Goal: Use online tool/utility: Utilize a website feature to perform a specific function

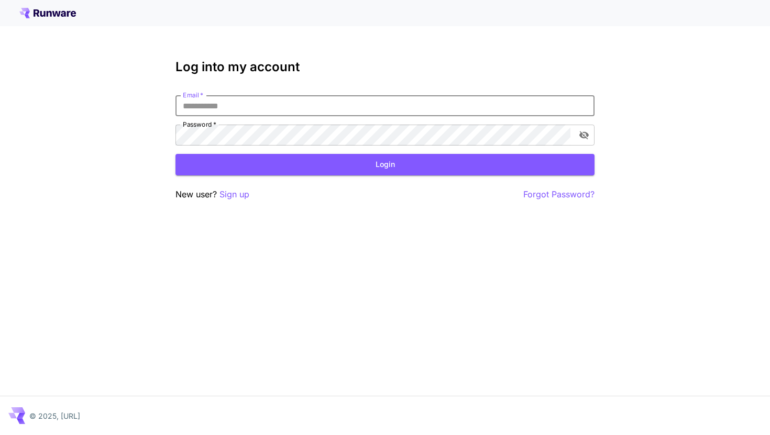
click at [282, 115] on input "Email   *" at bounding box center [385, 105] width 419 height 21
click at [366, 113] on input "Email   *" at bounding box center [385, 105] width 419 height 21
type input "**********"
click at [362, 156] on button "Login" at bounding box center [385, 164] width 419 height 21
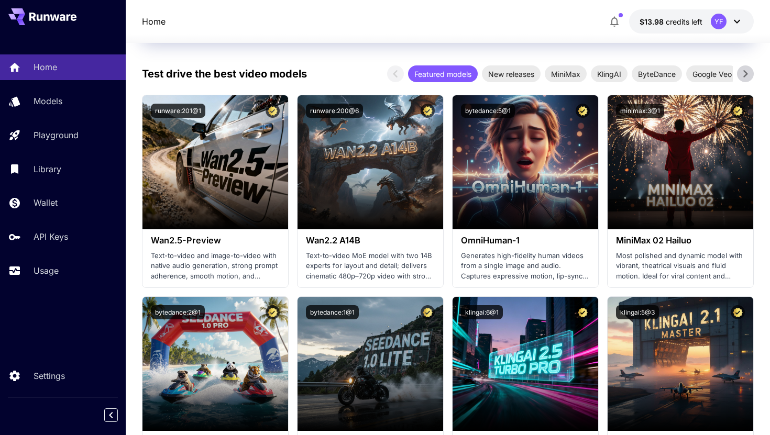
scroll to position [203, 0]
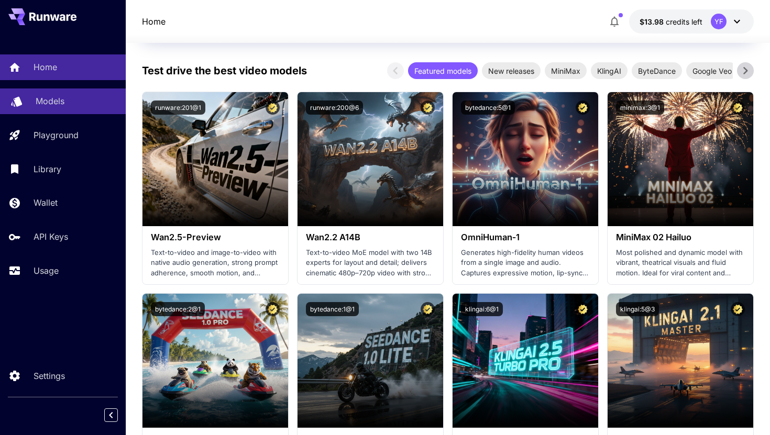
click at [52, 93] on link "Models" at bounding box center [63, 102] width 126 height 26
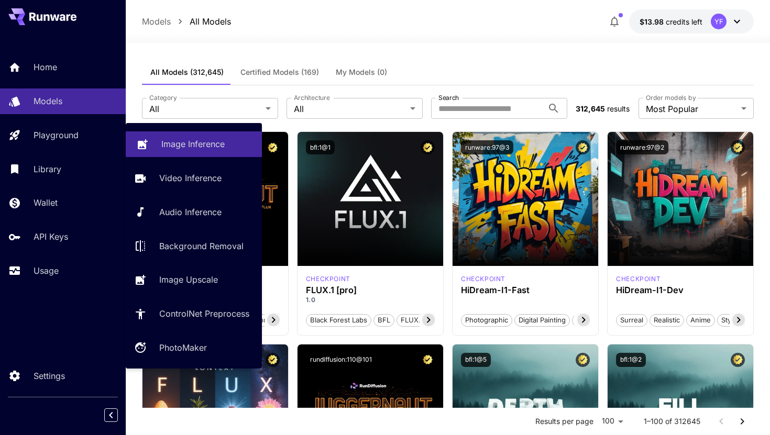
click at [199, 151] on link "Image Inference" at bounding box center [194, 145] width 136 height 26
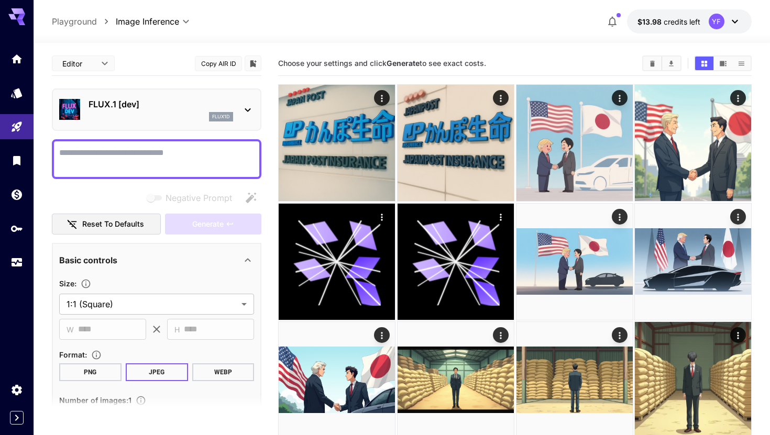
click at [206, 119] on div "flux1d" at bounding box center [161, 116] width 145 height 9
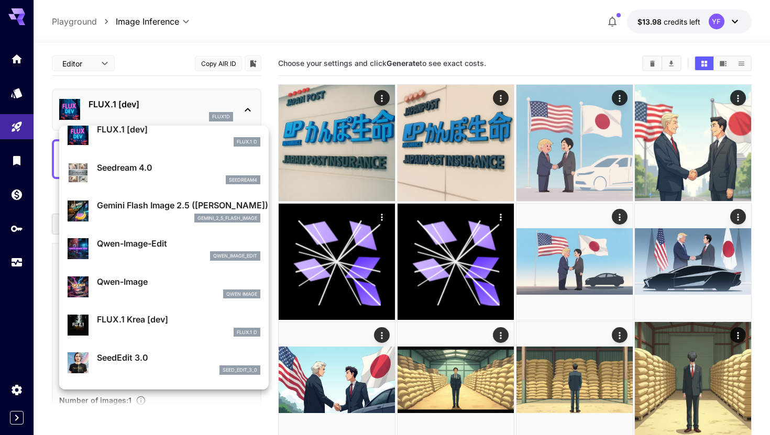
scroll to position [51, 0]
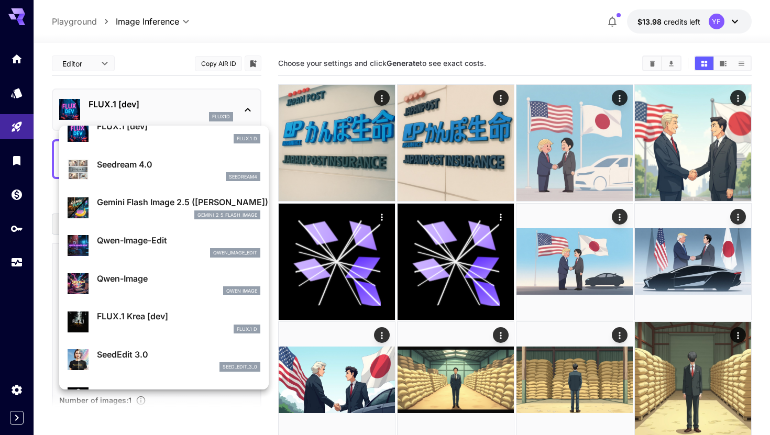
click at [122, 229] on li "Qwen-Image-Edit qwen_image_edit" at bounding box center [164, 246] width 210 height 38
type input "*"
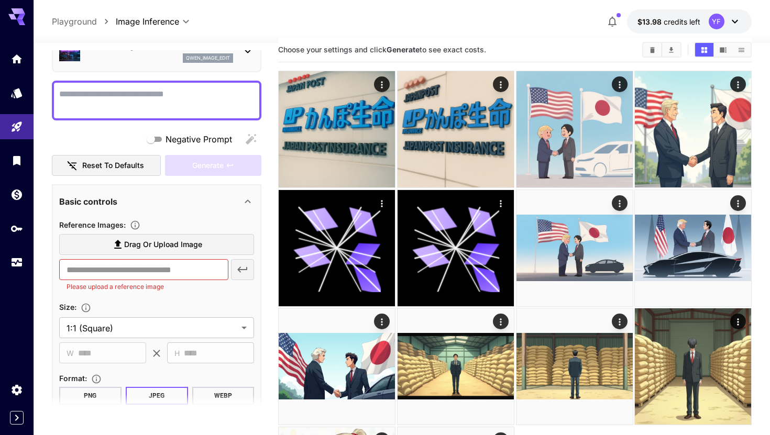
scroll to position [30, 0]
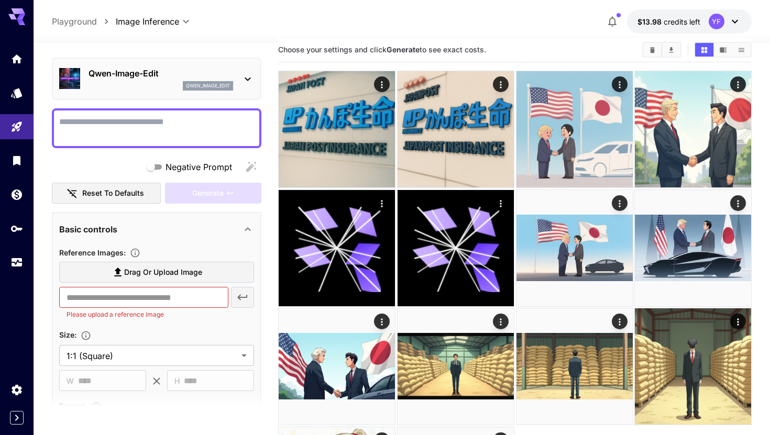
click at [159, 135] on textarea "Negative Prompt" at bounding box center [156, 128] width 195 height 25
paste textarea "**********"
type textarea "**********"
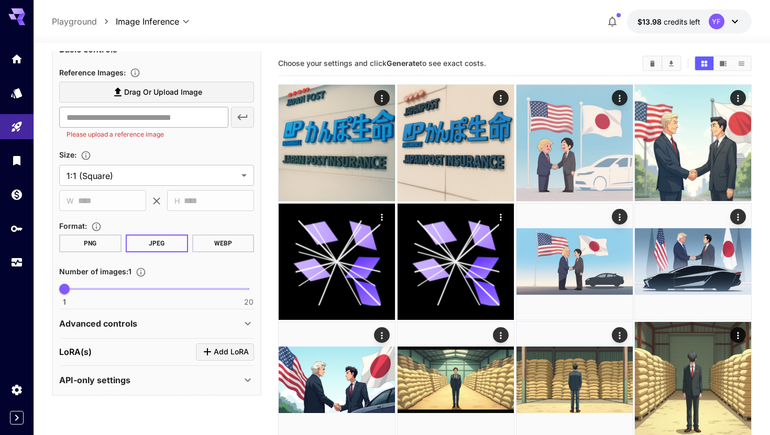
scroll to position [210, 0]
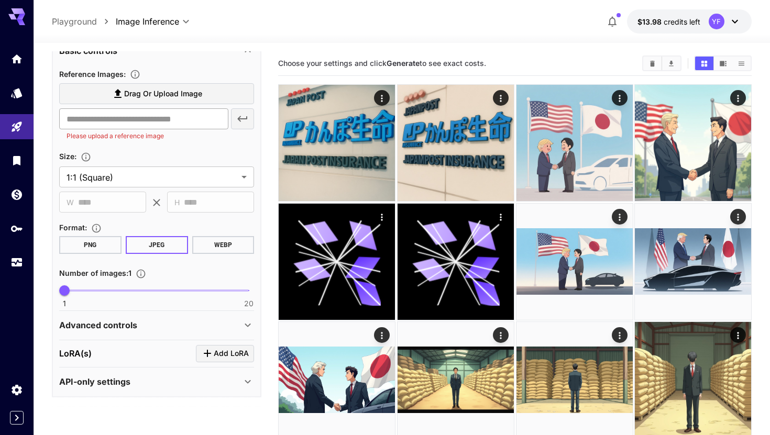
click at [137, 123] on input "text" at bounding box center [143, 118] width 169 height 21
paste input "**********"
type input "**********"
click at [241, 122] on icon "button" at bounding box center [242, 119] width 13 height 13
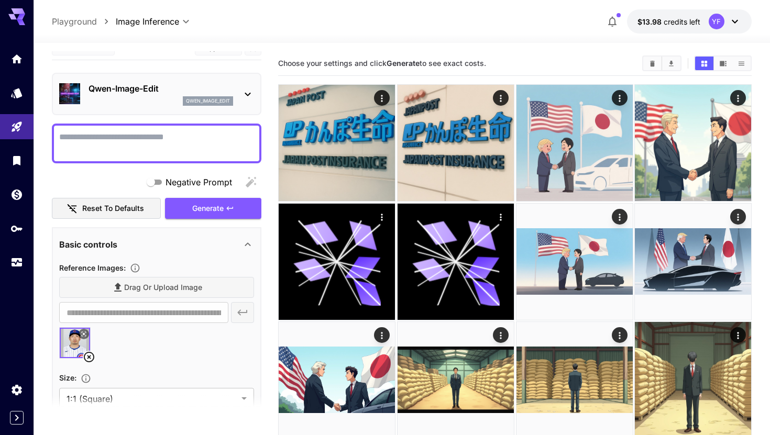
scroll to position [13, 0]
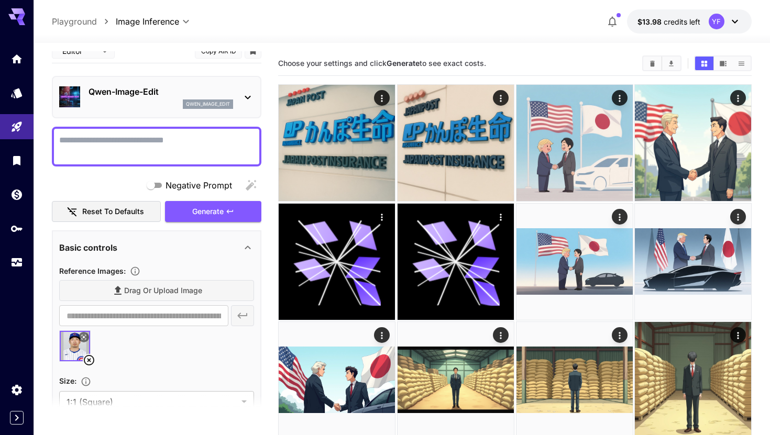
click at [170, 113] on div "Qwen-Image-Edit qwen_image_edit" at bounding box center [157, 97] width 210 height 42
click at [147, 158] on textarea "Negative Prompt" at bounding box center [156, 146] width 195 height 25
type textarea "*"
paste textarea "**********"
type textarea "**********"
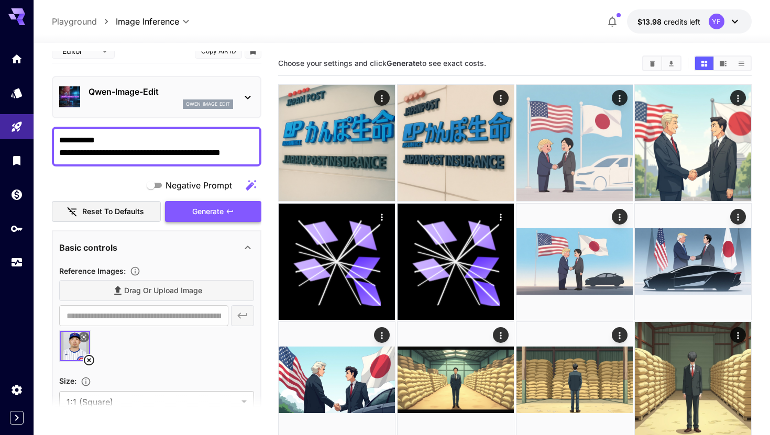
click at [212, 210] on span "Generate" at bounding box center [207, 211] width 31 height 13
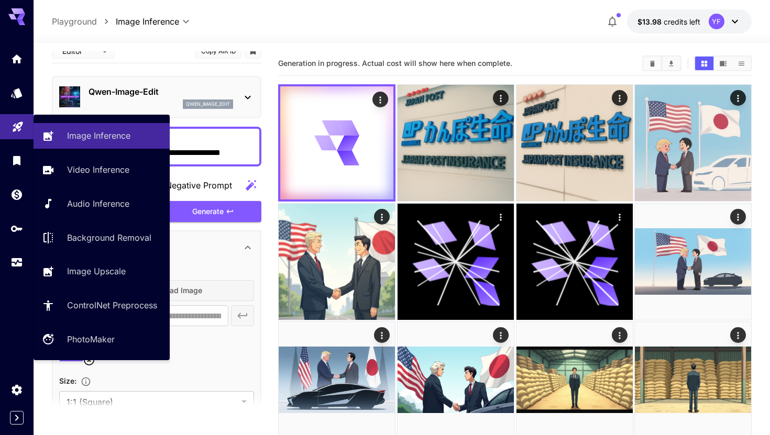
drag, startPoint x: 251, startPoint y: 152, endPoint x: 15, endPoint y: 134, distance: 236.5
click at [15, 134] on div "**********" at bounding box center [385, 295] width 770 height 590
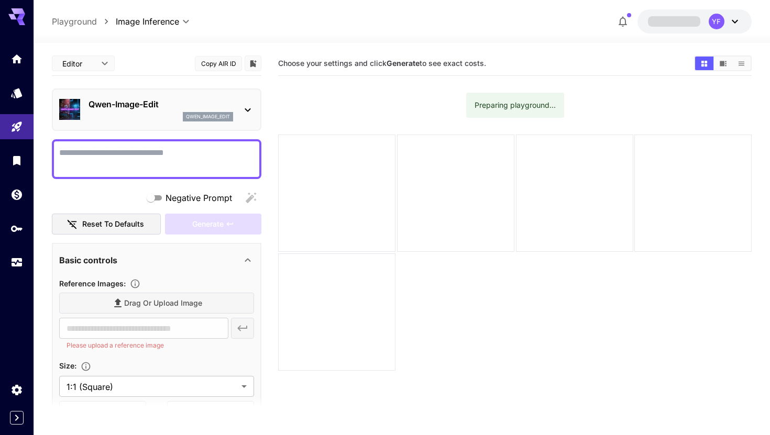
click at [140, 150] on textarea "Negative Prompt" at bounding box center [156, 159] width 195 height 25
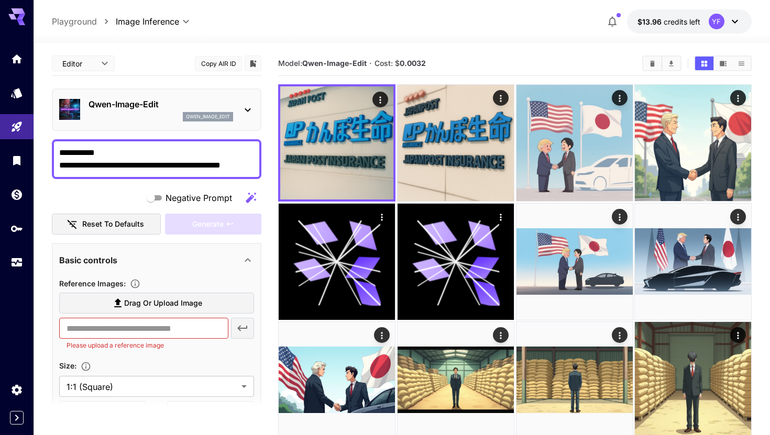
type textarea "**********"
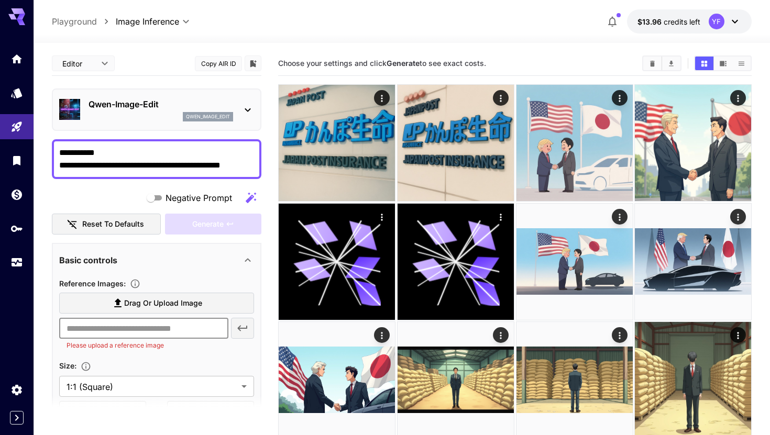
click at [221, 327] on input "text" at bounding box center [143, 328] width 169 height 21
paste input "**********"
type input "**********"
click at [252, 335] on button "button" at bounding box center [242, 328] width 23 height 21
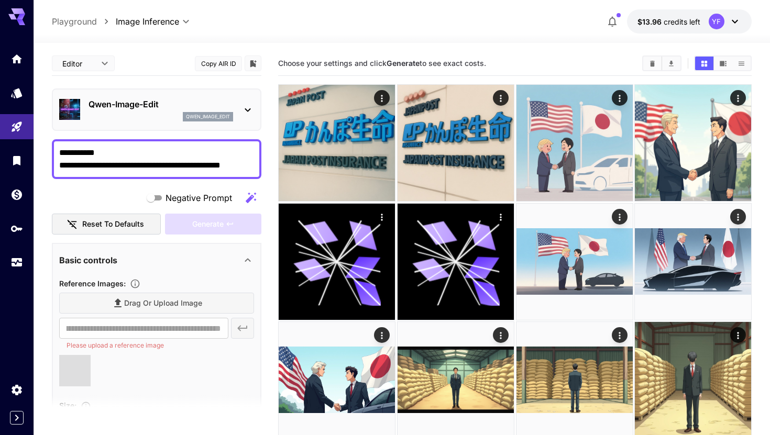
scroll to position [0, 0]
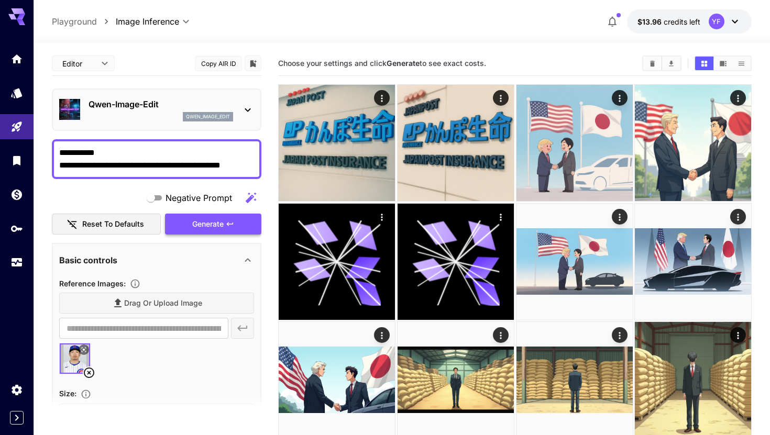
click at [227, 217] on button "Generate" at bounding box center [213, 224] width 96 height 21
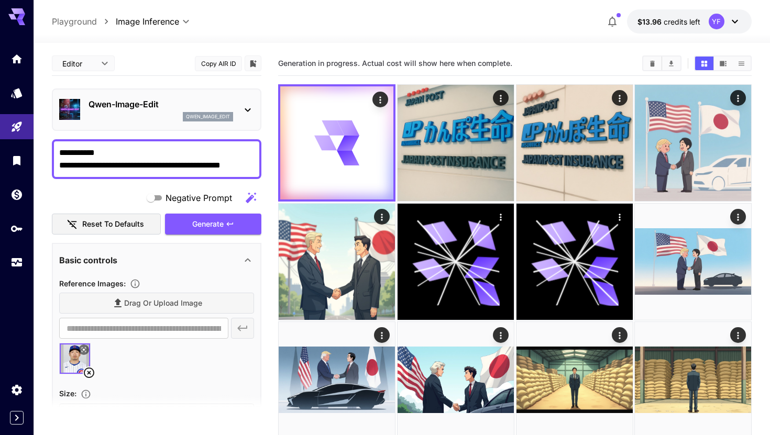
drag, startPoint x: 254, startPoint y: 169, endPoint x: 203, endPoint y: 169, distance: 50.8
click at [210, 169] on textarea "**********" at bounding box center [156, 159] width 195 height 25
click at [253, 168] on textarea "**********" at bounding box center [156, 159] width 195 height 25
drag, startPoint x: 253, startPoint y: 168, endPoint x: 0, endPoint y: 60, distance: 275.2
click at [0, 60] on div "**********" at bounding box center [385, 295] width 770 height 590
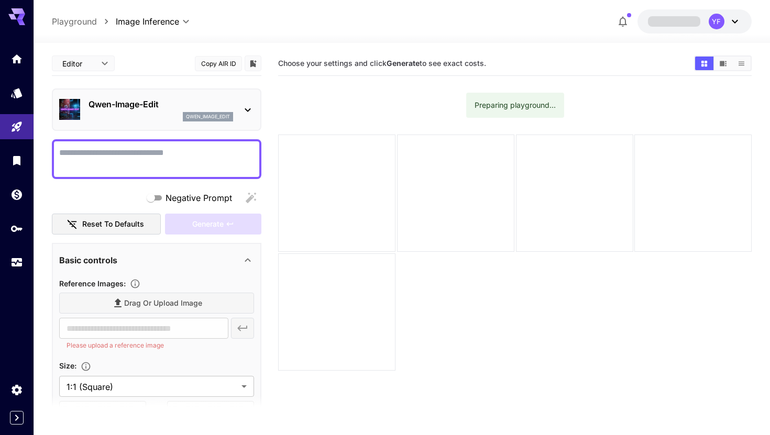
click at [140, 162] on textarea "Negative Prompt" at bounding box center [156, 159] width 195 height 25
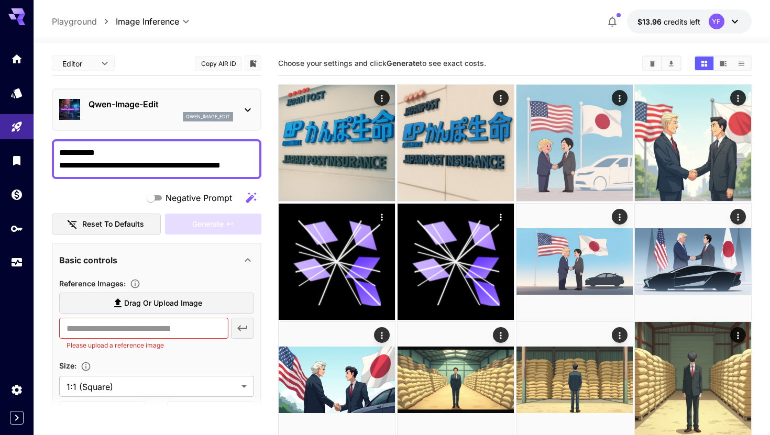
type textarea "**********"
click at [100, 329] on input "text" at bounding box center [143, 328] width 169 height 21
paste input "**********"
type input "**********"
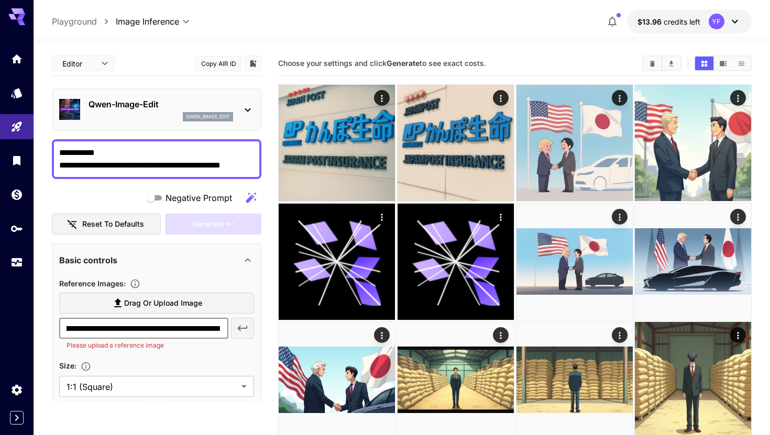
click at [244, 334] on icon "button" at bounding box center [242, 328] width 13 height 13
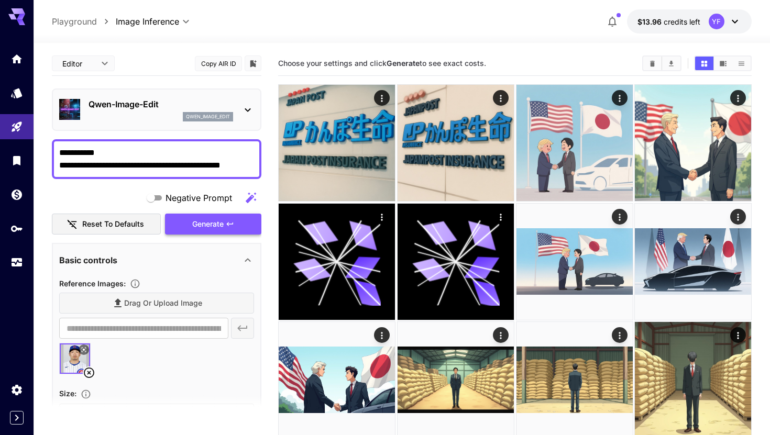
click at [192, 231] on button "Generate" at bounding box center [213, 224] width 96 height 21
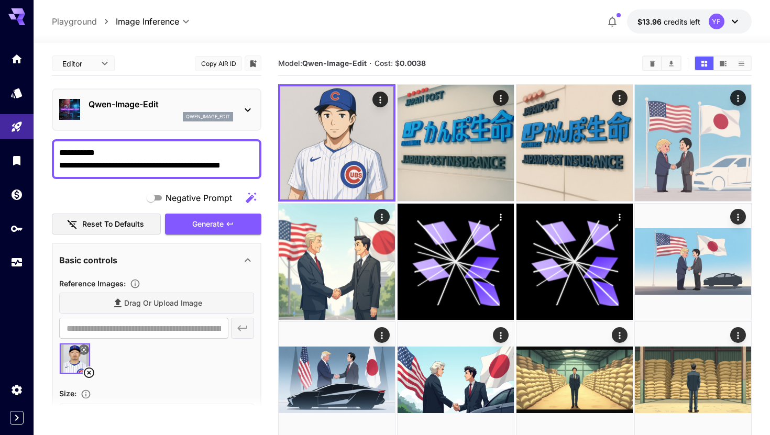
drag, startPoint x: 250, startPoint y: 161, endPoint x: 59, endPoint y: 162, distance: 190.8
click at [59, 162] on textarea "**********" at bounding box center [156, 159] width 195 height 25
type textarea "**********"
click at [213, 230] on span "Generate" at bounding box center [207, 224] width 31 height 13
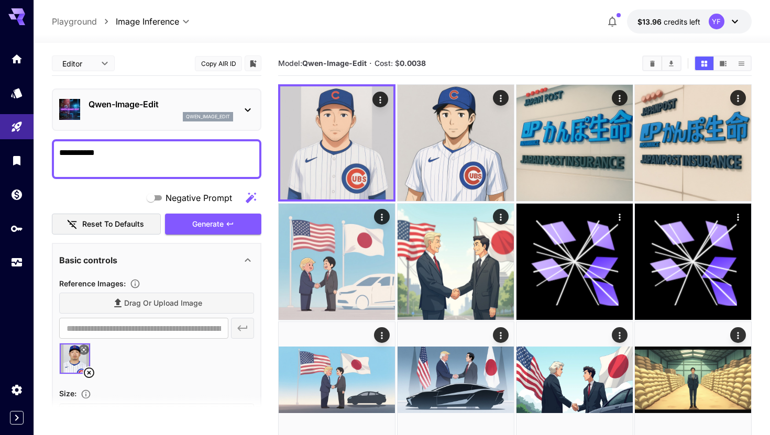
click at [190, 97] on div "Qwen-Image-Edit qwen_image_edit" at bounding box center [156, 110] width 195 height 32
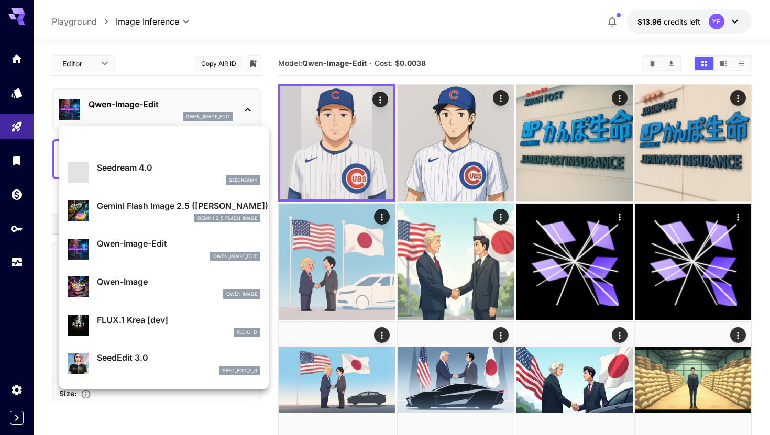
scroll to position [6, 0]
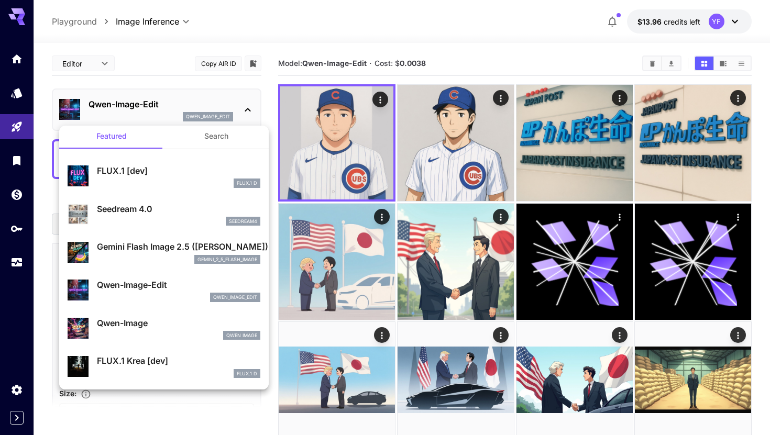
click at [169, 214] on p "Seedream 4.0" at bounding box center [178, 209] width 163 height 13
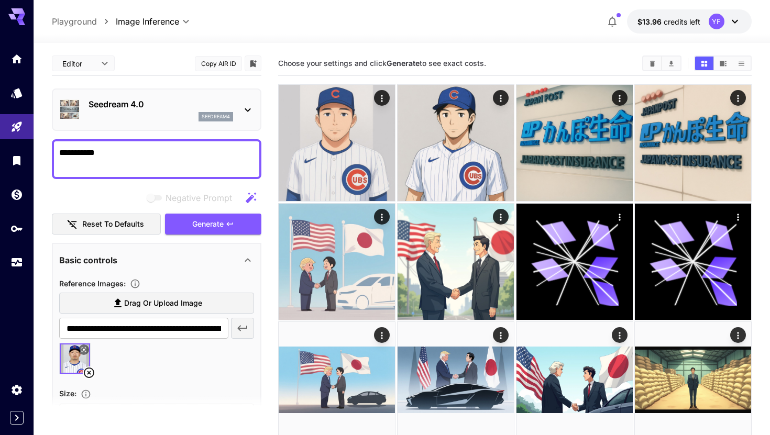
click at [170, 117] on div "seedream4" at bounding box center [161, 116] width 145 height 9
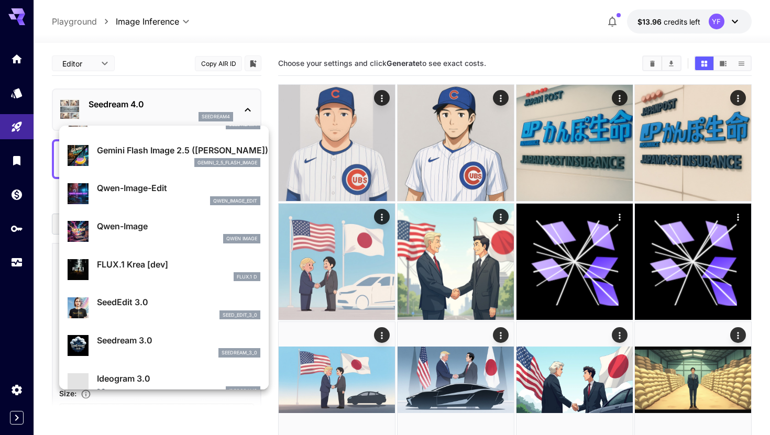
scroll to position [104, 0]
click at [139, 213] on li "Qwen-Image Qwen Image" at bounding box center [164, 231] width 210 height 38
type input "**********"
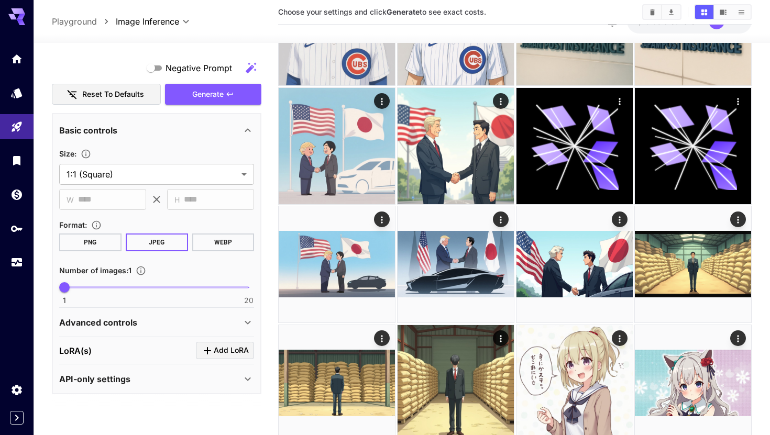
scroll to position [135, 0]
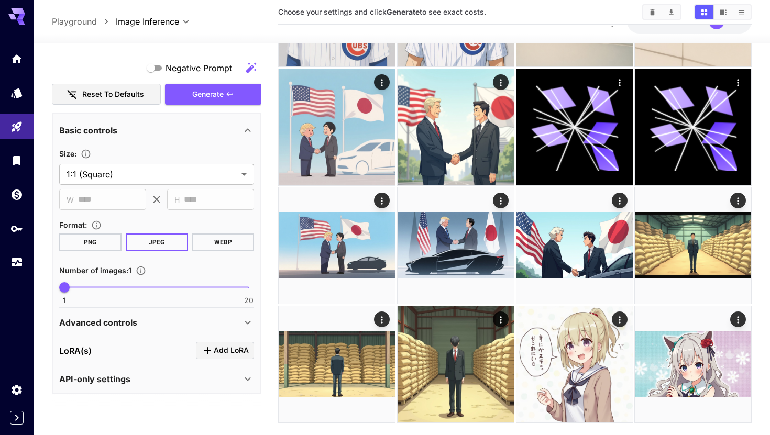
click at [208, 325] on div "Advanced controls" at bounding box center [150, 323] width 182 height 13
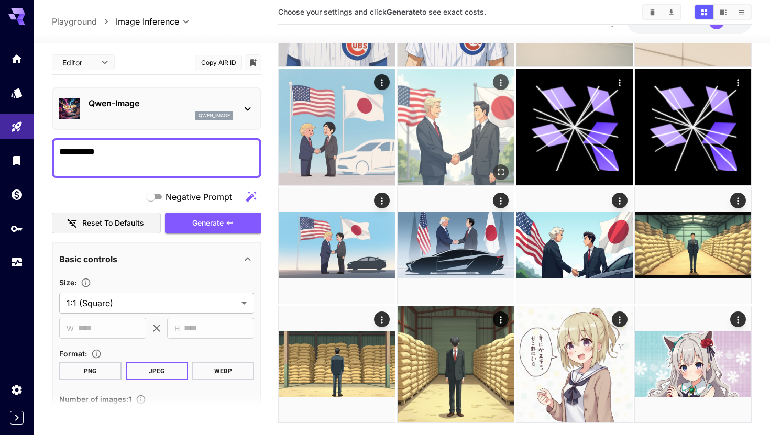
scroll to position [0, 0]
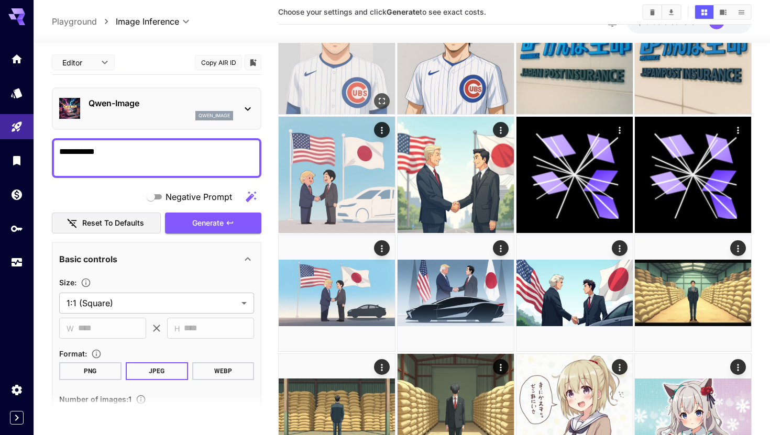
click at [379, 86] on img at bounding box center [337, 56] width 116 height 116
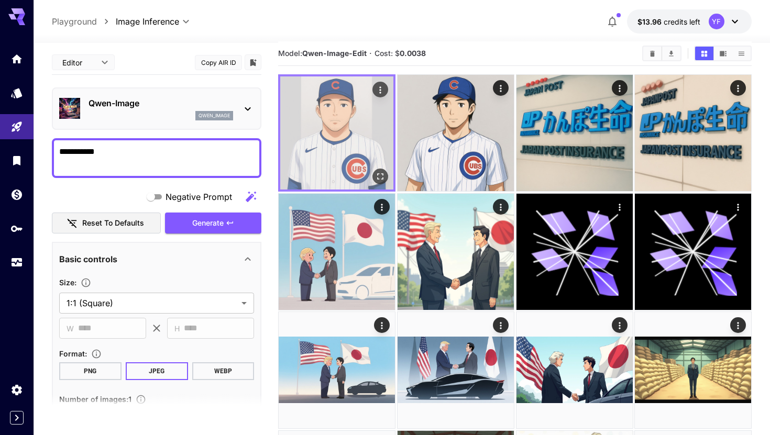
scroll to position [12, 0]
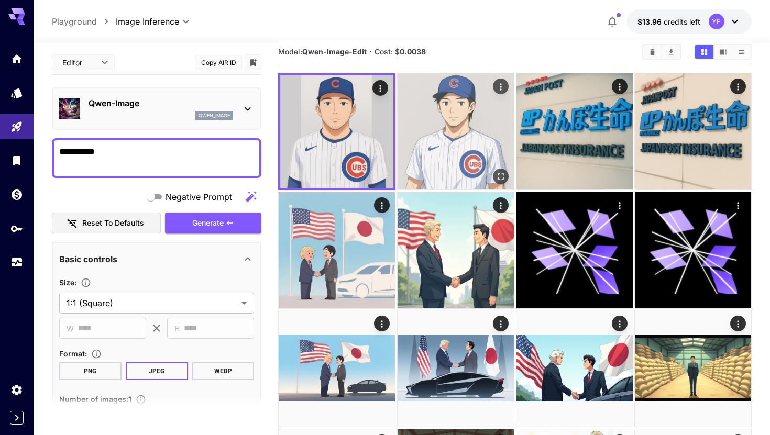
click at [409, 132] on img at bounding box center [456, 131] width 116 height 116
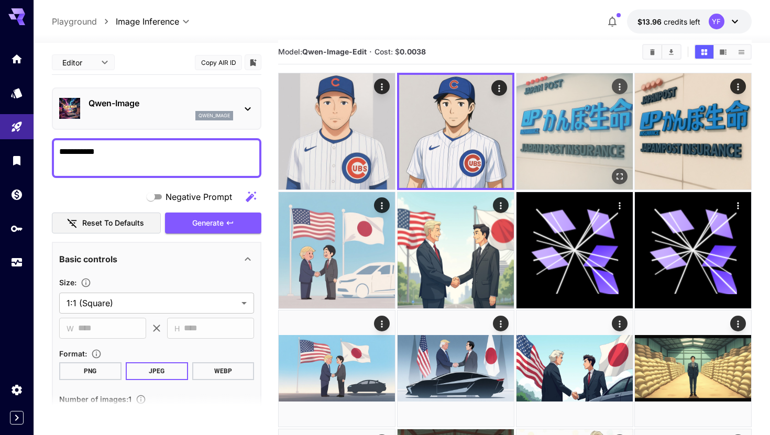
click at [554, 152] on img at bounding box center [575, 131] width 116 height 116
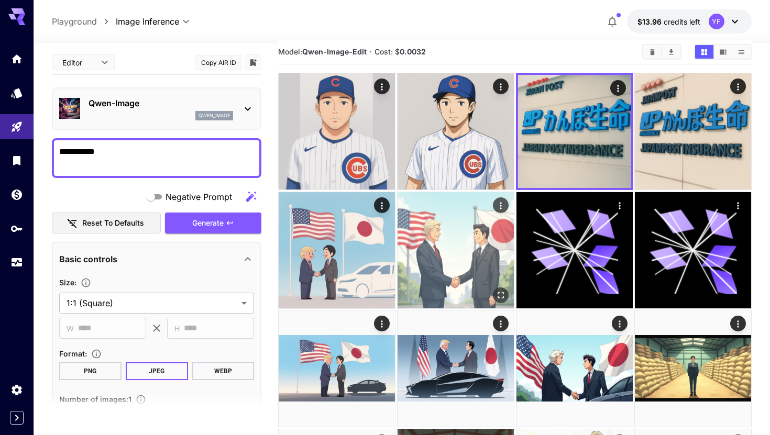
click at [485, 237] on img at bounding box center [456, 250] width 116 height 116
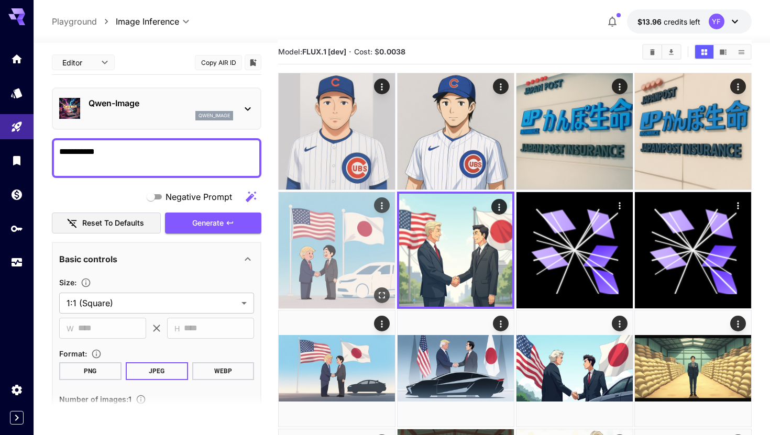
click at [377, 246] on img at bounding box center [337, 250] width 116 height 116
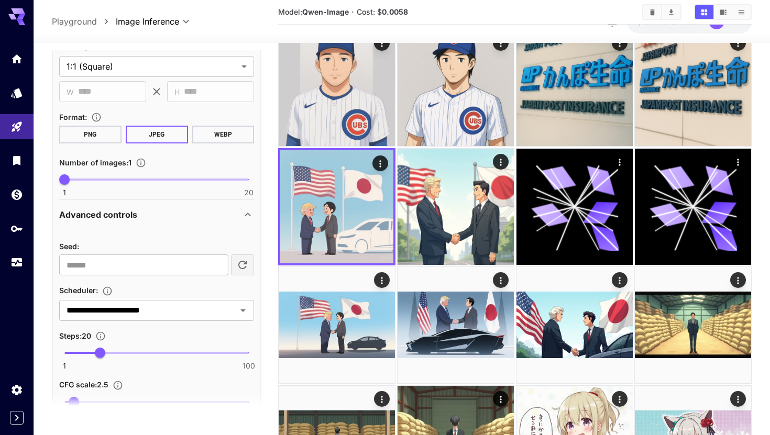
scroll to position [242, 0]
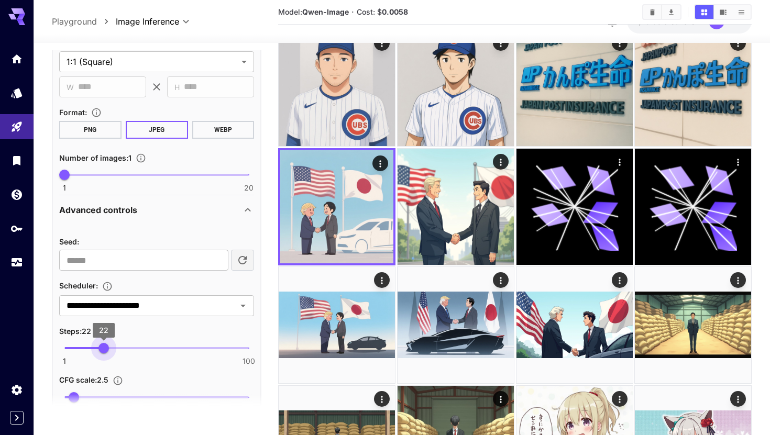
drag, startPoint x: 99, startPoint y: 348, endPoint x: 138, endPoint y: 348, distance: 39.3
click at [109, 348] on span "22" at bounding box center [104, 348] width 10 height 10
type input "**"
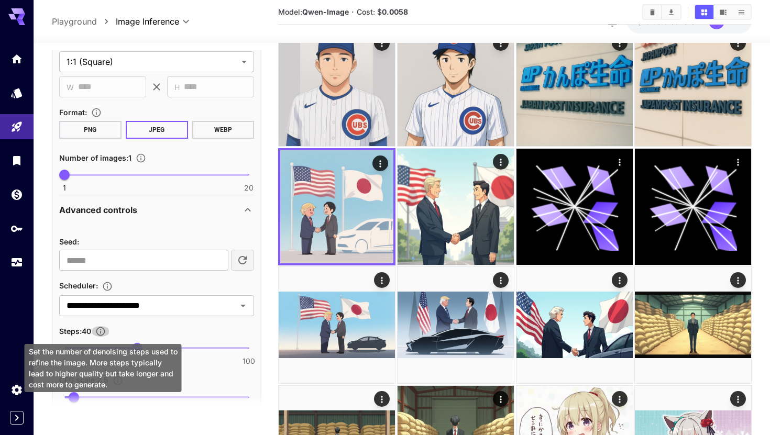
click at [100, 331] on icon "Set the number of denoising steps used to refine the image. More steps typicall…" at bounding box center [100, 331] width 10 height 10
click at [102, 333] on icon "Set the number of denoising steps used to refine the image. More steps typicall…" at bounding box center [100, 331] width 10 height 10
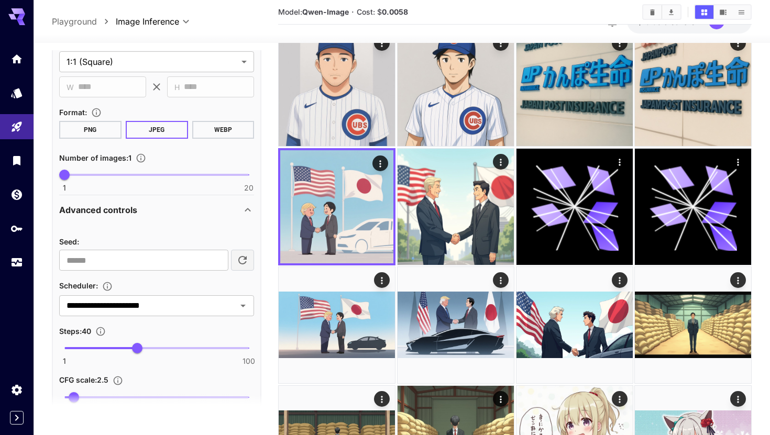
click at [102, 331] on icon "Set the number of denoising steps used to refine the image. More steps typicall…" at bounding box center [100, 331] width 10 height 10
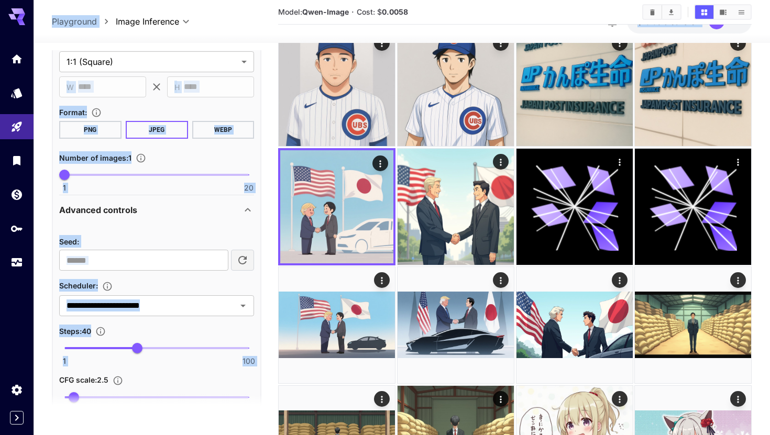
drag, startPoint x: 30, startPoint y: 354, endPoint x: 83, endPoint y: 371, distance: 55.2
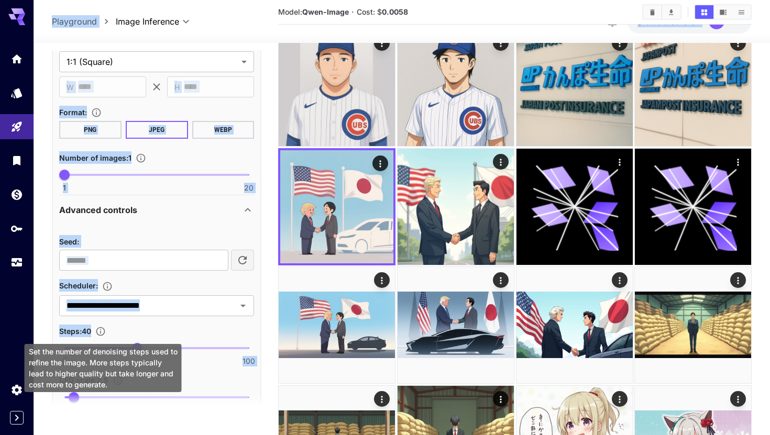
click at [104, 332] on icon "Set the number of denoising steps used to refine the image. More steps typicall…" at bounding box center [100, 331] width 10 height 10
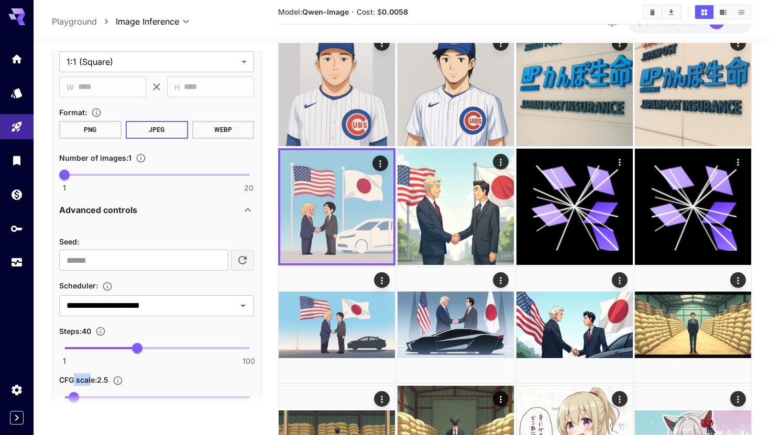
drag, startPoint x: 92, startPoint y: 383, endPoint x: 73, endPoint y: 375, distance: 21.1
click at [103, 331] on icon "Set the number of denoising steps used to refine the image. More steps typicall…" at bounding box center [100, 331] width 10 height 10
click at [96, 361] on div at bounding box center [96, 361] width 0 height 0
click at [105, 336] on p "Steps : 40" at bounding box center [84, 331] width 51 height 13
click at [104, 333] on icon "Set the number of denoising steps used to refine the image. More steps typicall…" at bounding box center [100, 331] width 10 height 10
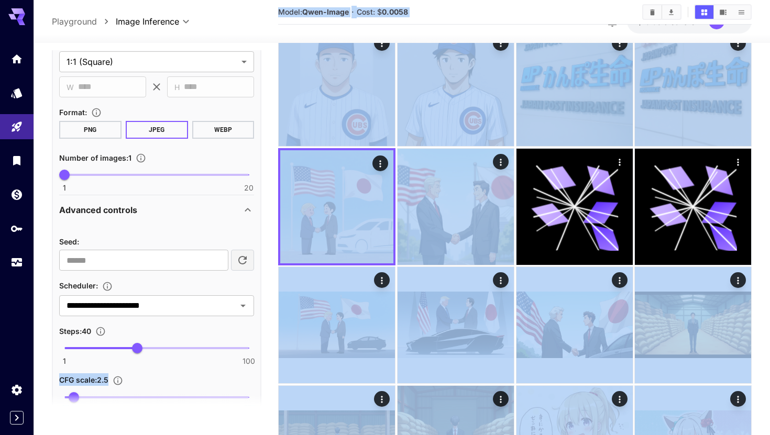
drag, startPoint x: 75, startPoint y: 354, endPoint x: 90, endPoint y: 356, distance: 14.9
click at [100, 335] on icon "Set the number of denoising steps used to refine the image. More steps typicall…" at bounding box center [100, 331] width 10 height 10
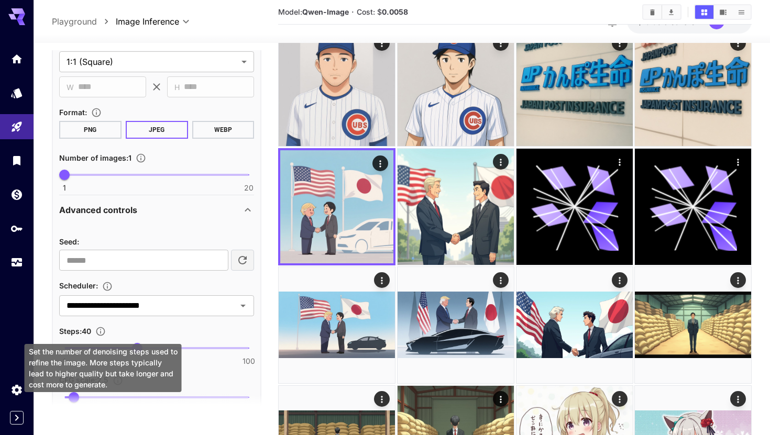
click at [93, 361] on body "**********" at bounding box center [385, 240] width 770 height 590
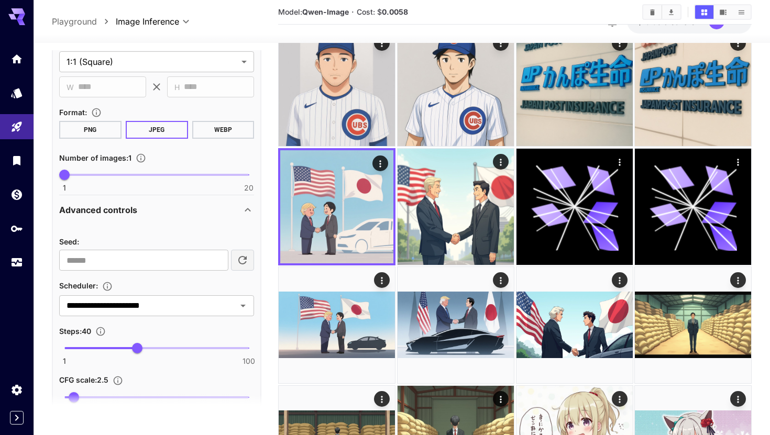
click at [471, 18] on section "Model: Qwen-Image · Cost: $ 0.0058" at bounding box center [456, 12] width 356 height 13
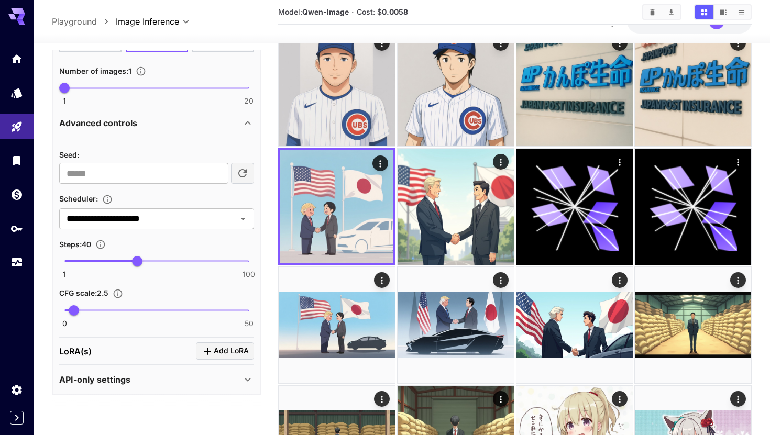
scroll to position [57, 0]
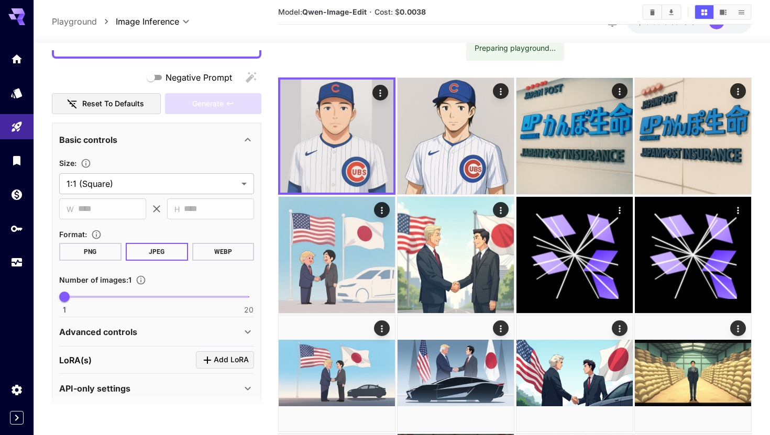
scroll to position [129, 0]
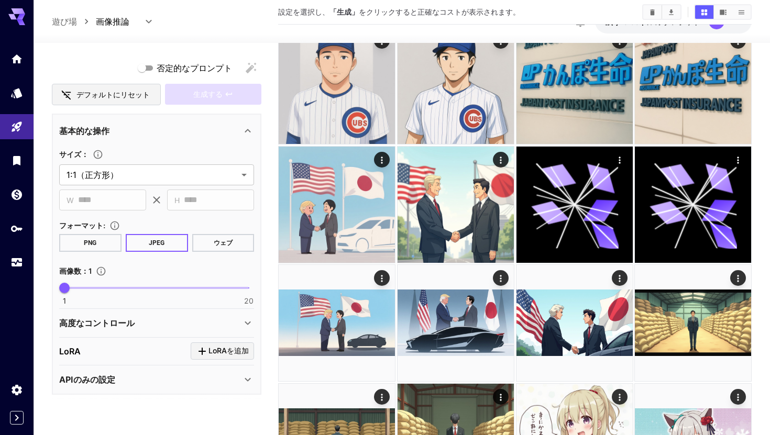
click at [132, 328] on font "高度なコントロール" at bounding box center [96, 323] width 75 height 10
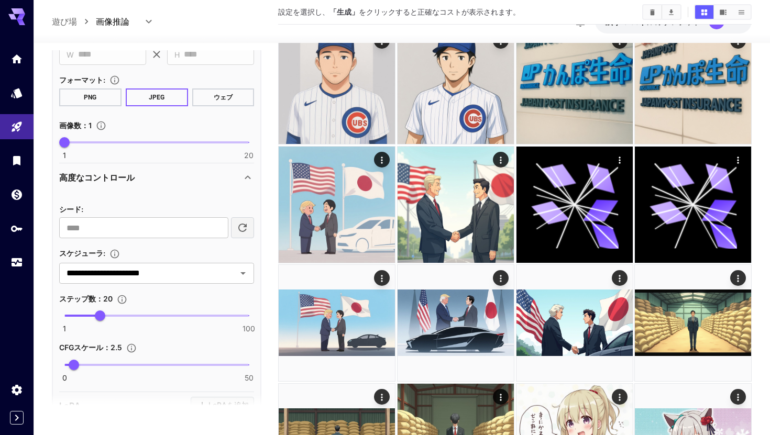
scroll to position [275, 0]
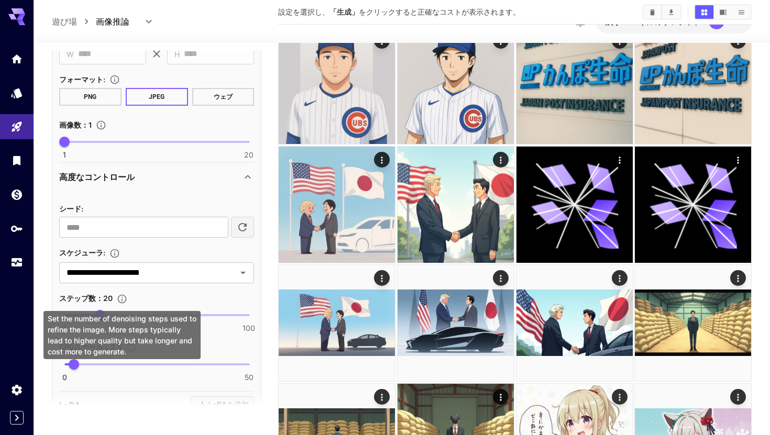
click at [122, 303] on icon "画像を精緻化するために使用するノイズ除去のステップ数を設定します。ステップ数が多いほど通常は画質は向上しますが、生成に時間がかかり、コストも高くなります。" at bounding box center [122, 299] width 10 height 10
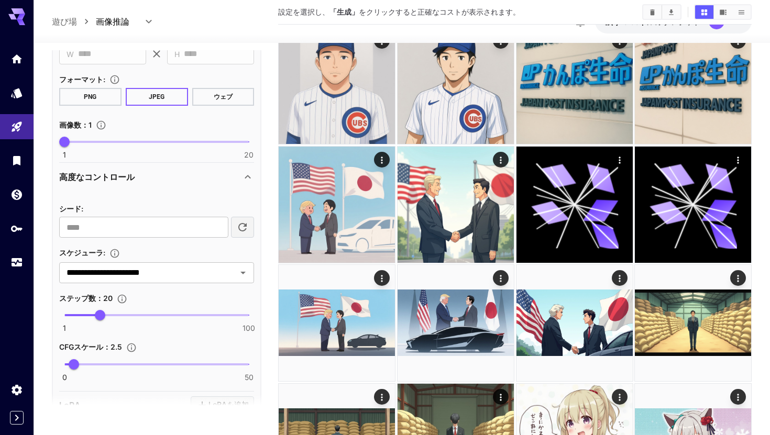
click at [161, 308] on body "**********" at bounding box center [385, 238] width 770 height 590
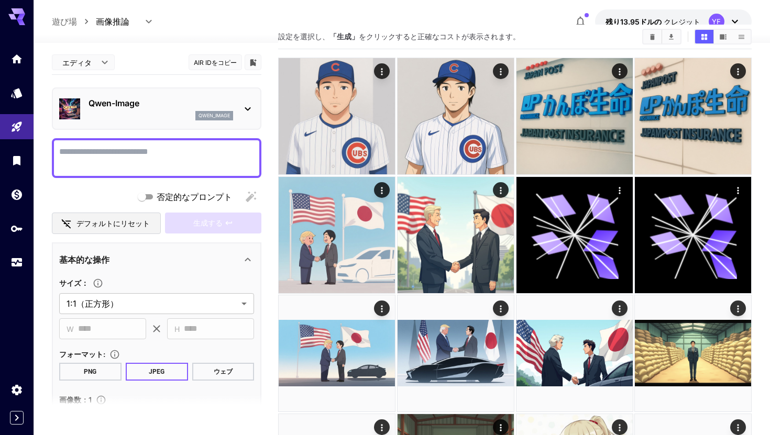
scroll to position [10, 0]
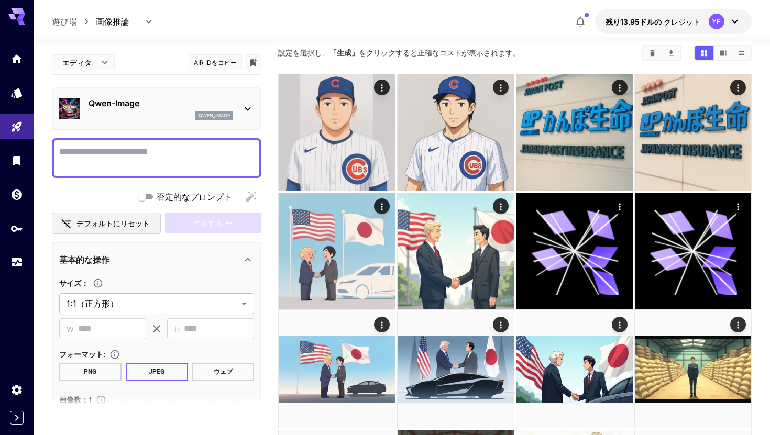
click at [199, 143] on div at bounding box center [157, 158] width 210 height 40
click at [194, 157] on textarea "否定的なプロンプト" at bounding box center [156, 158] width 195 height 25
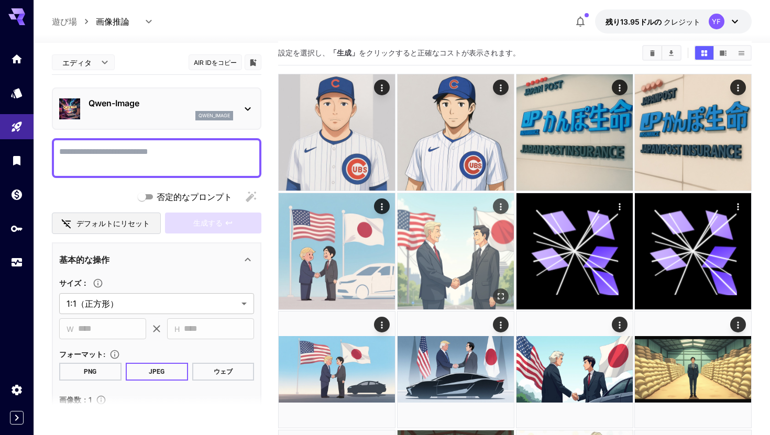
click at [455, 236] on img at bounding box center [456, 251] width 116 height 116
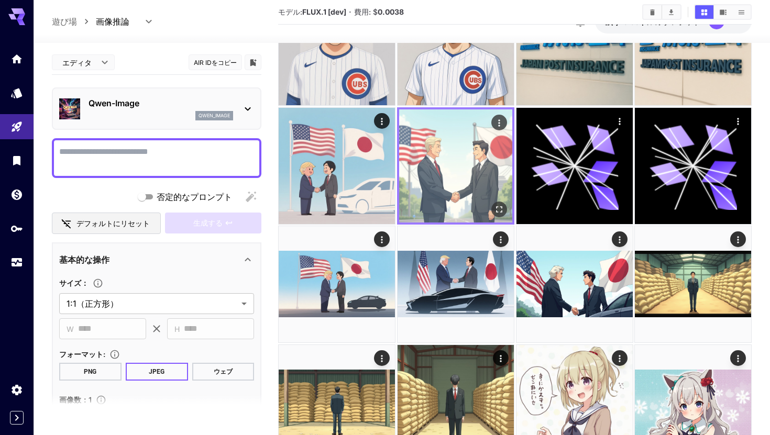
scroll to position [74, 0]
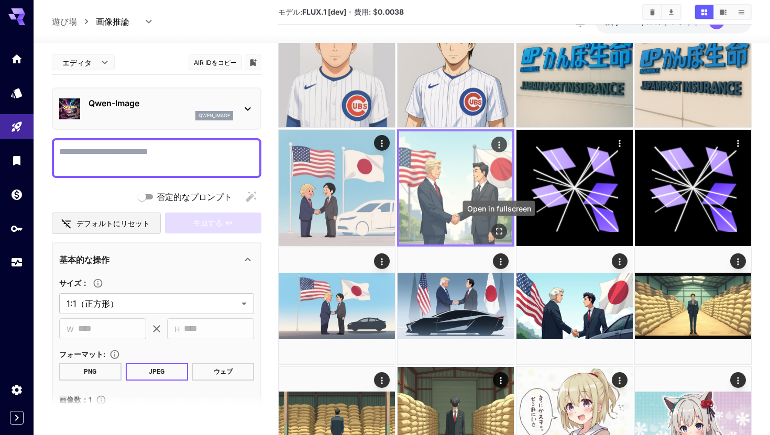
click at [500, 231] on icon "全画面で開く" at bounding box center [499, 231] width 10 height 10
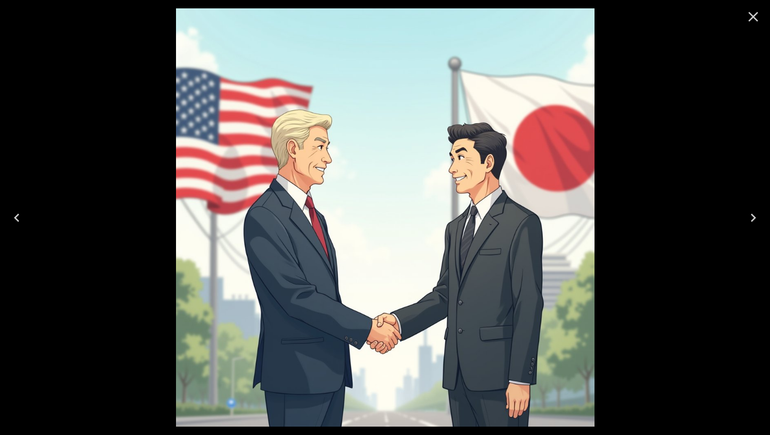
click at [752, 15] on icon "Close" at bounding box center [754, 17] width 10 height 10
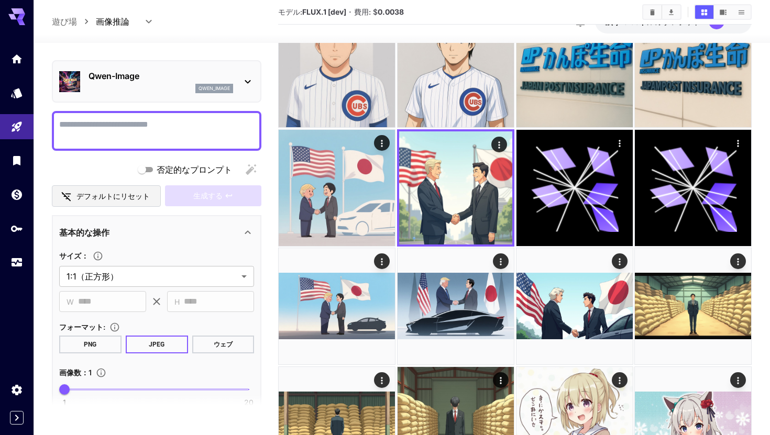
scroll to position [31, 0]
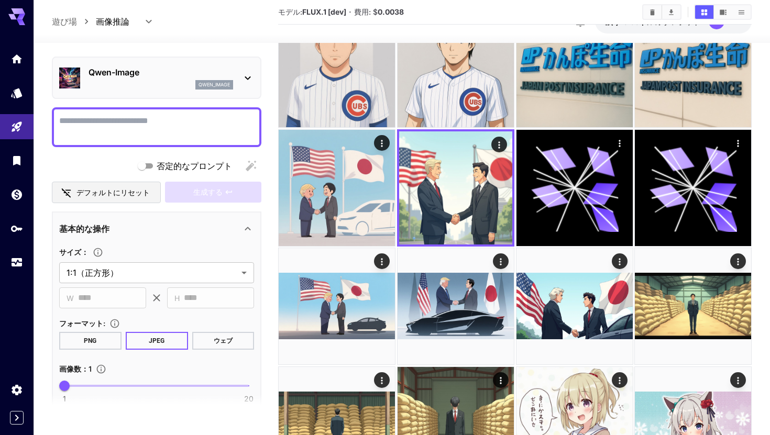
click at [187, 128] on textarea "否定的なプロンプト" at bounding box center [156, 127] width 195 height 25
paste textarea "**********"
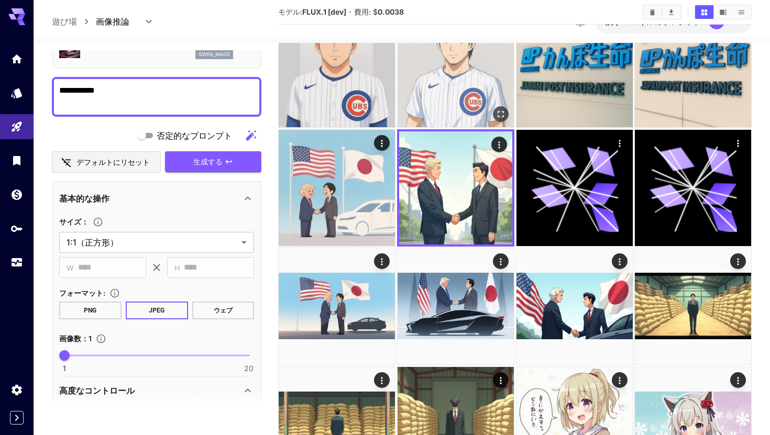
scroll to position [65, 0]
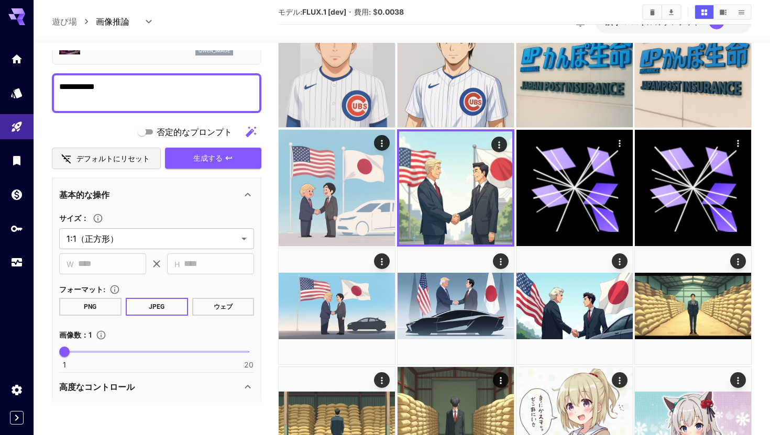
type textarea "**********"
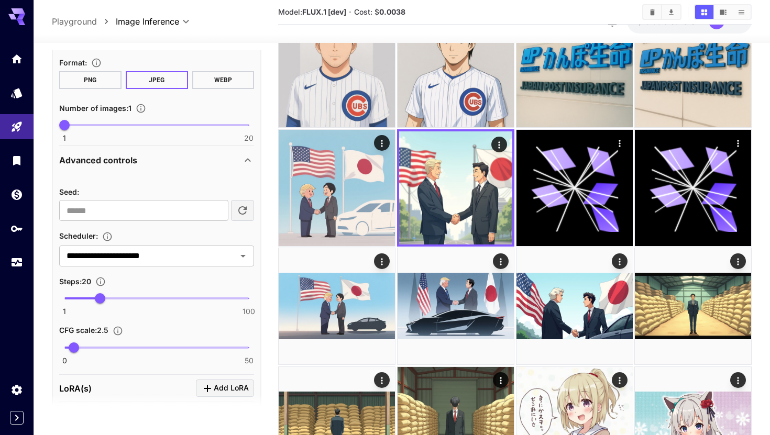
scroll to position [308, 0]
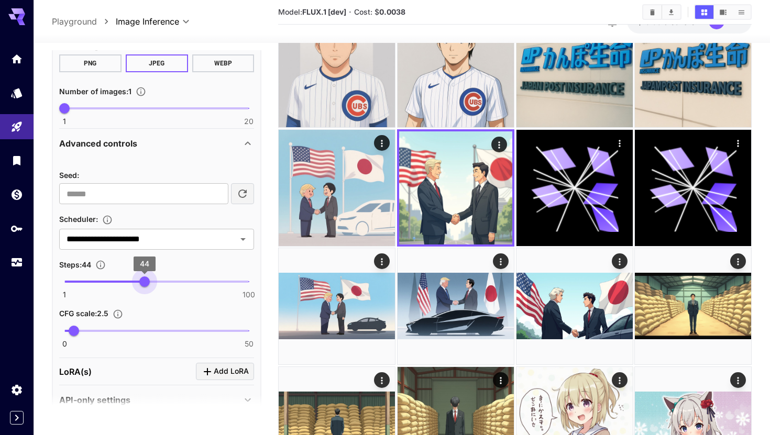
type input "**"
drag, startPoint x: 103, startPoint y: 282, endPoint x: 149, endPoint y: 281, distance: 46.1
click at [149, 281] on span "47" at bounding box center [150, 282] width 10 height 10
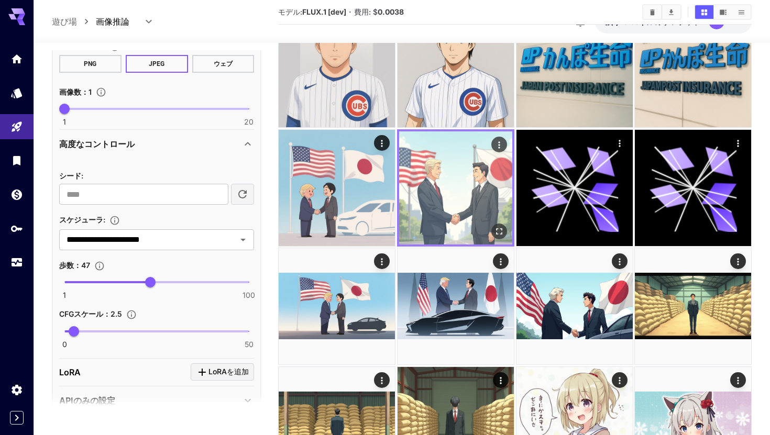
scroll to position [309, 0]
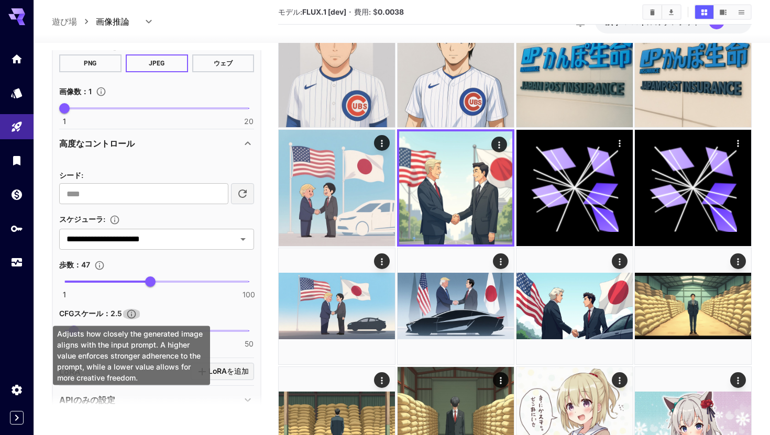
click at [130, 317] on icon "生成された画像が入力プロンプトにどの程度近づくかを調整します。値が高いほどプロンプトへの準拠が強くなり、値が低いほどクリエイティブな表現の幅が広がります。" at bounding box center [131, 314] width 9 height 9
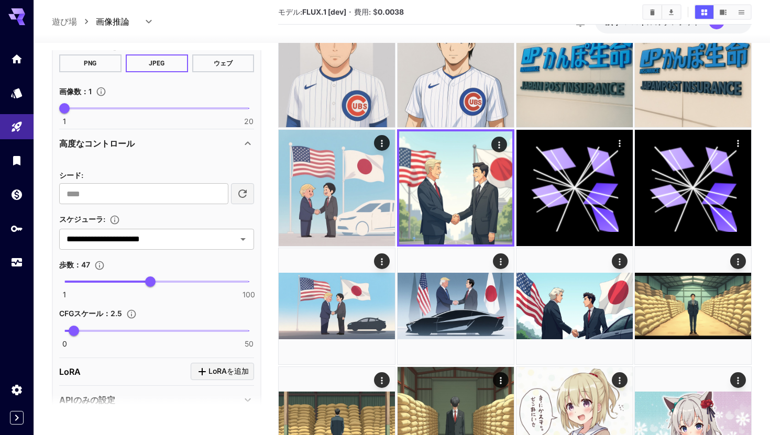
click at [151, 293] on div "1 100 47" at bounding box center [156, 286] width 195 height 25
drag, startPoint x: 79, startPoint y: 329, endPoint x: 122, endPoint y: 330, distance: 43.5
click at [123, 330] on span "15.5" at bounding box center [122, 331] width 10 height 10
drag, startPoint x: 122, startPoint y: 330, endPoint x: 140, endPoint y: 328, distance: 17.9
click at [140, 328] on span "20.9" at bounding box center [142, 331] width 10 height 10
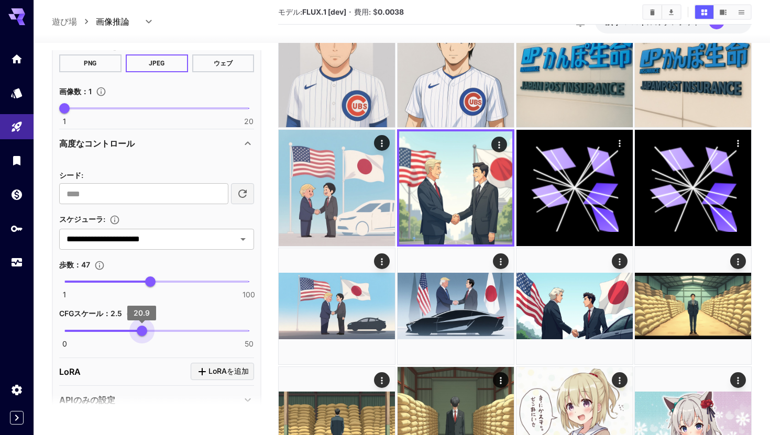
type input "****"
type input "**"
click at [156, 277] on span "50" at bounding box center [155, 282] width 10 height 10
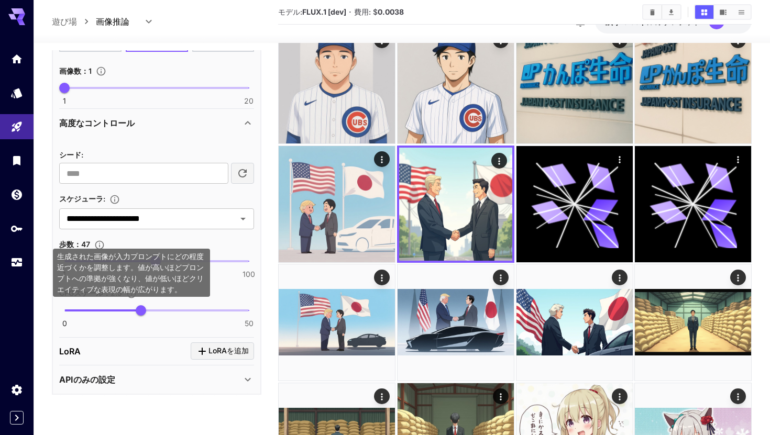
scroll to position [0, 0]
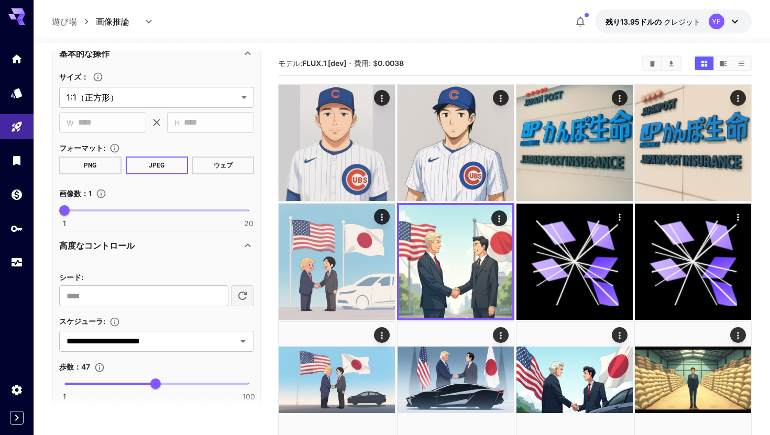
click at [152, 171] on button "JPEG" at bounding box center [157, 166] width 62 height 18
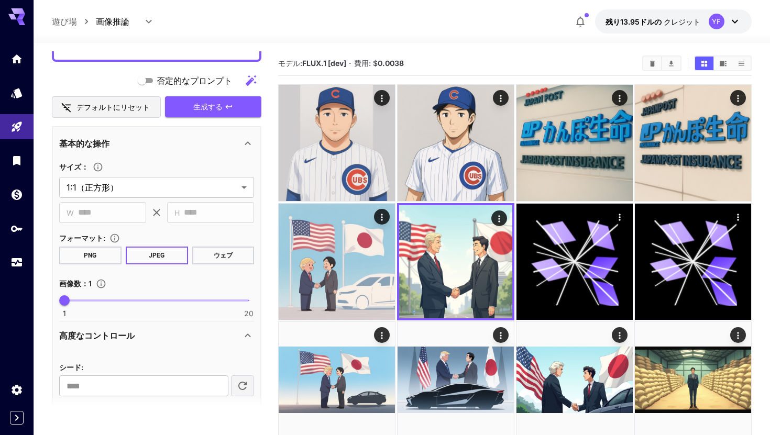
scroll to position [111, 0]
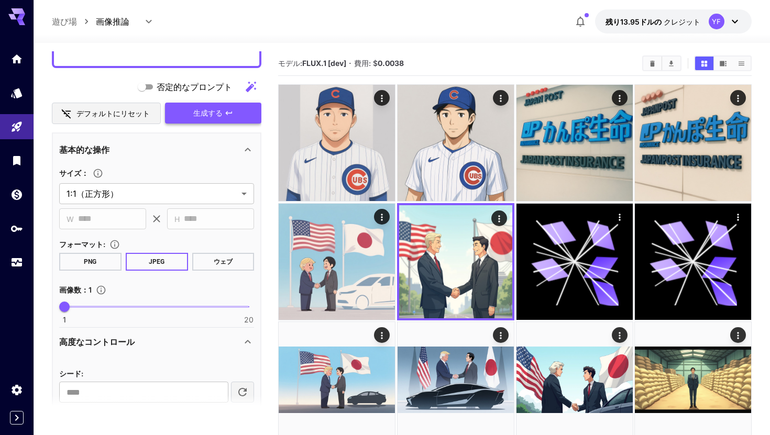
click at [209, 108] on span "生成する" at bounding box center [207, 113] width 29 height 13
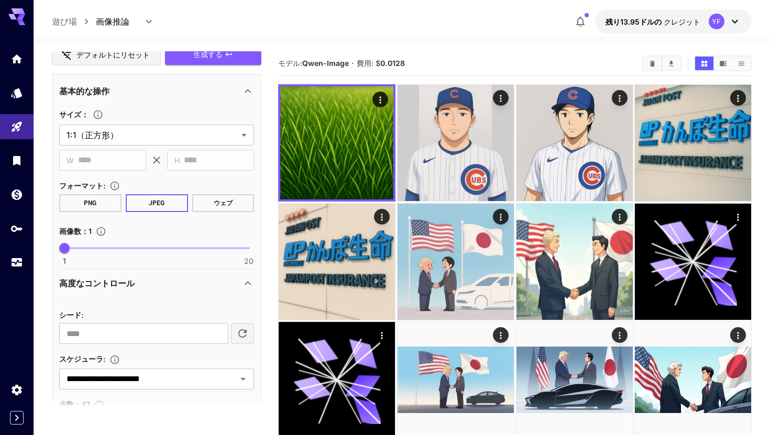
scroll to position [142, 0]
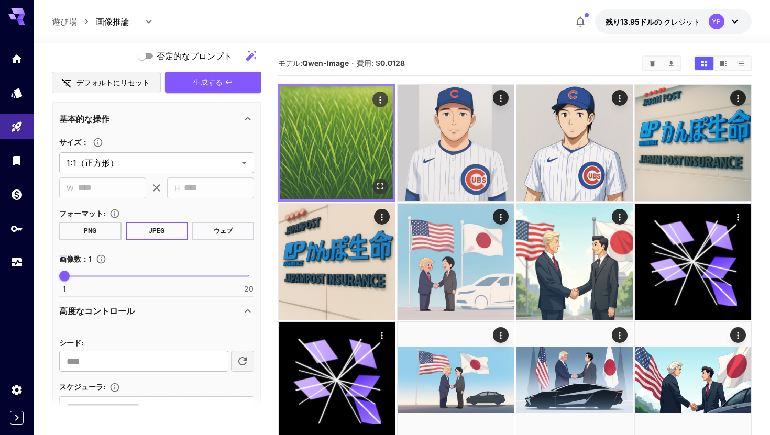
click at [342, 144] on img at bounding box center [336, 142] width 113 height 113
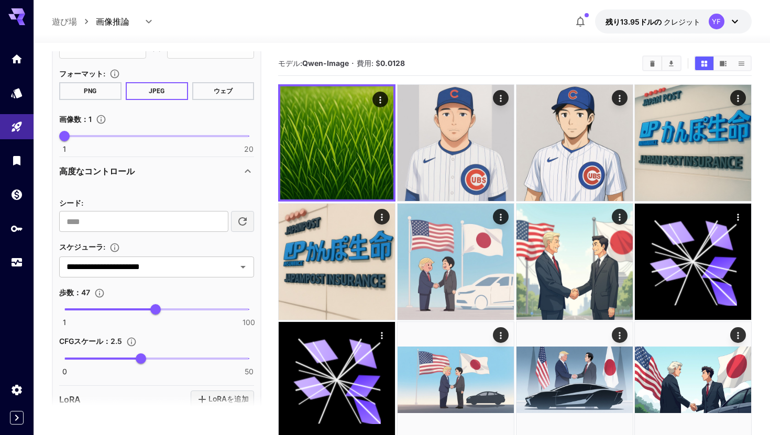
scroll to position [299, 0]
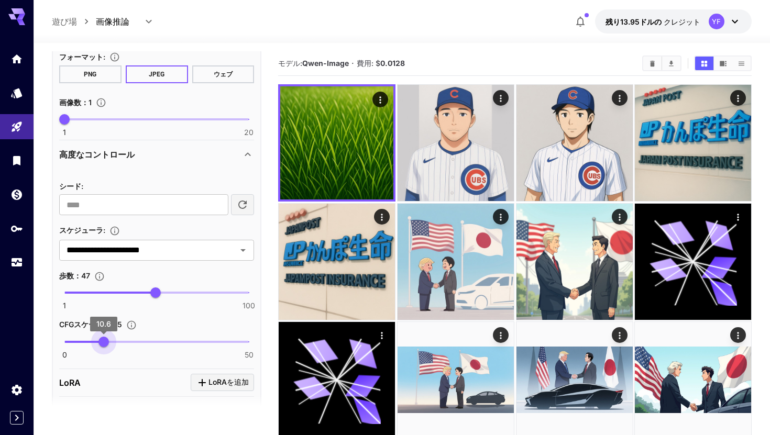
drag, startPoint x: 139, startPoint y: 339, endPoint x: 101, endPoint y: 335, distance: 39.0
click at [101, 337] on span "10.6" at bounding box center [104, 342] width 10 height 10
type input "****"
drag, startPoint x: 159, startPoint y: 288, endPoint x: 136, endPoint y: 287, distance: 23.1
click at [136, 288] on span "40" at bounding box center [137, 293] width 10 height 10
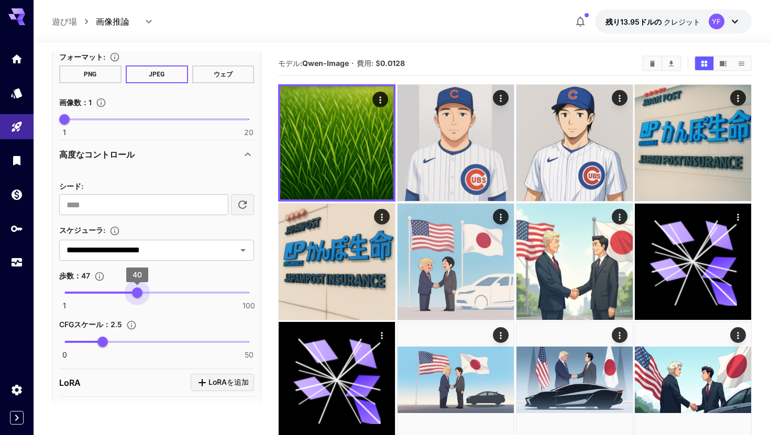
click at [137, 294] on span "40" at bounding box center [137, 293] width 10 height 10
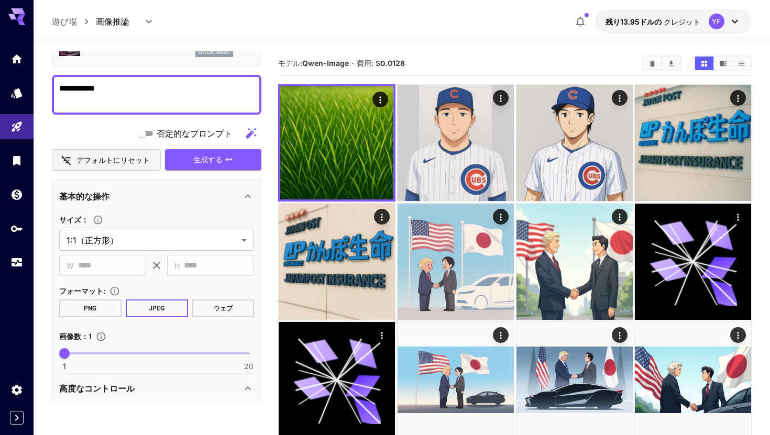
scroll to position [0, 0]
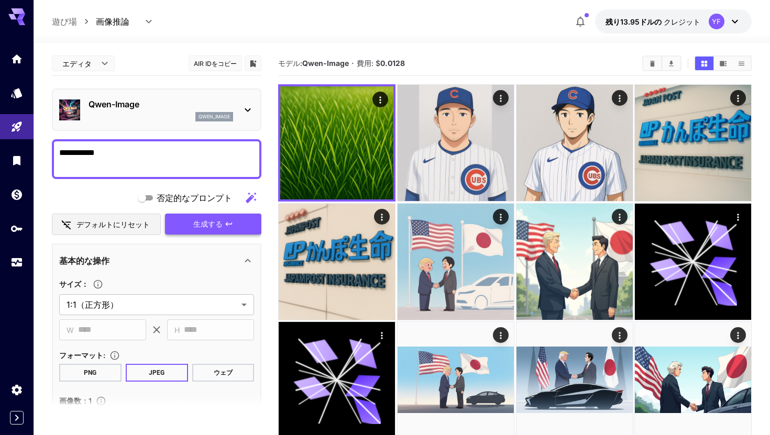
click at [217, 223] on font "生成する" at bounding box center [207, 224] width 29 height 9
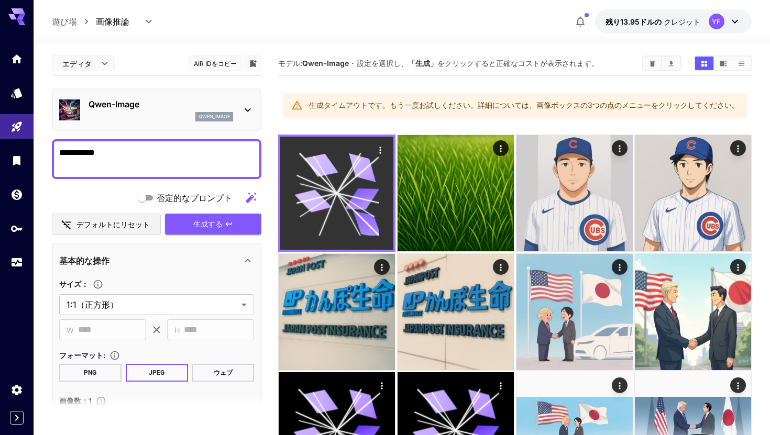
click at [346, 182] on icon at bounding box center [337, 193] width 85 height 85
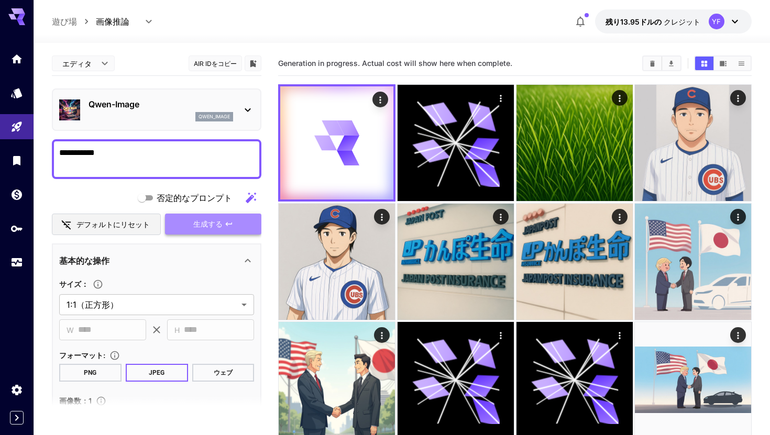
click at [197, 223] on font "生成する" at bounding box center [207, 224] width 29 height 9
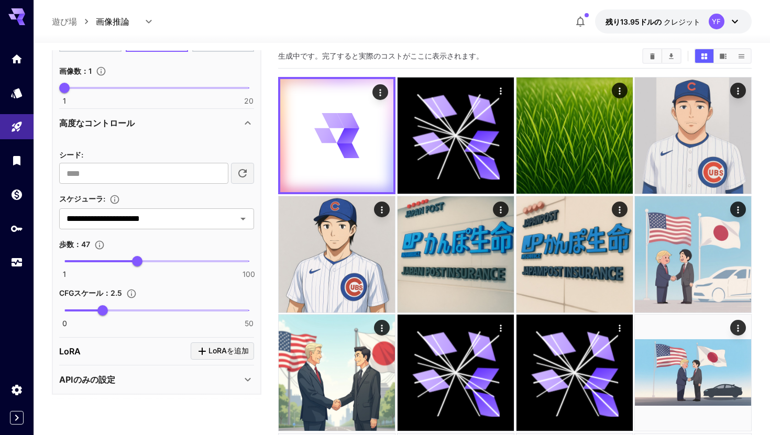
scroll to position [11, 0]
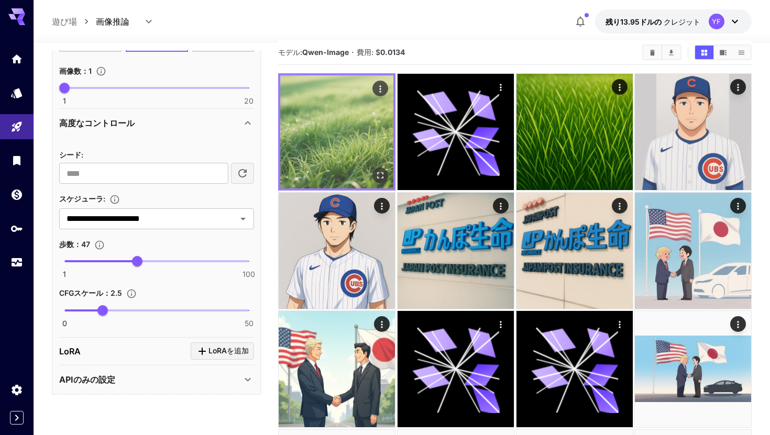
click at [369, 102] on img at bounding box center [336, 131] width 113 height 113
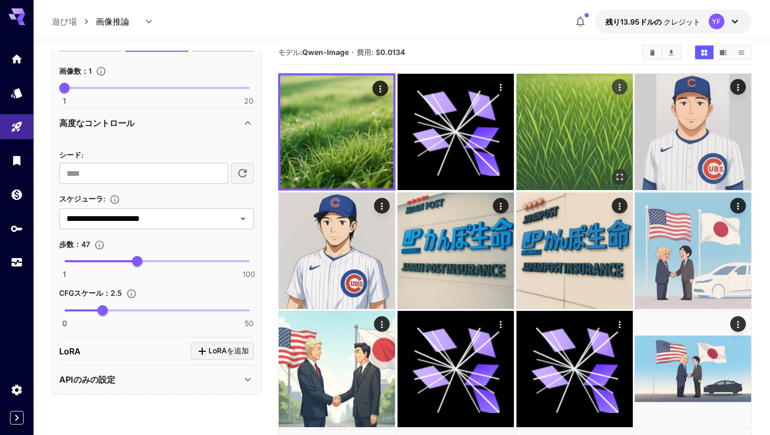
click at [541, 131] on img at bounding box center [575, 132] width 116 height 116
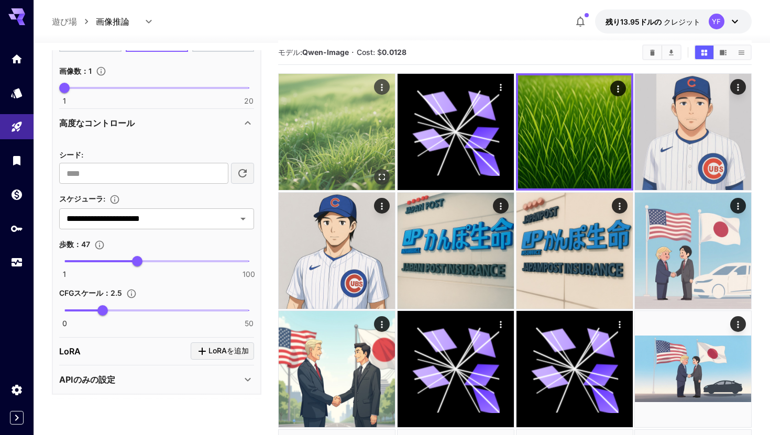
click at [382, 116] on img at bounding box center [337, 132] width 116 height 116
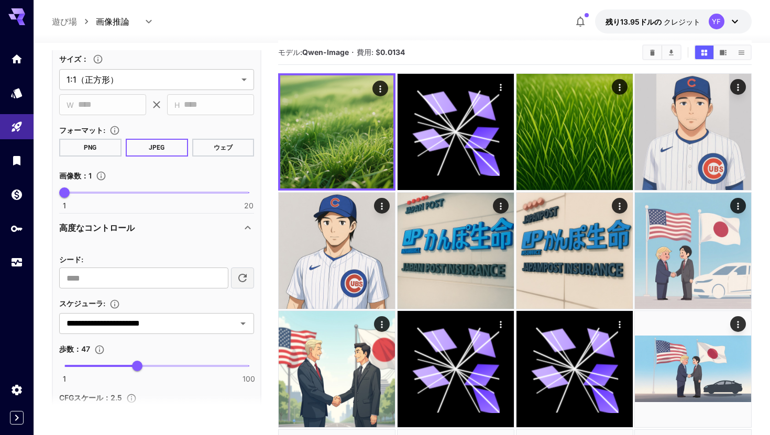
scroll to position [231, 0]
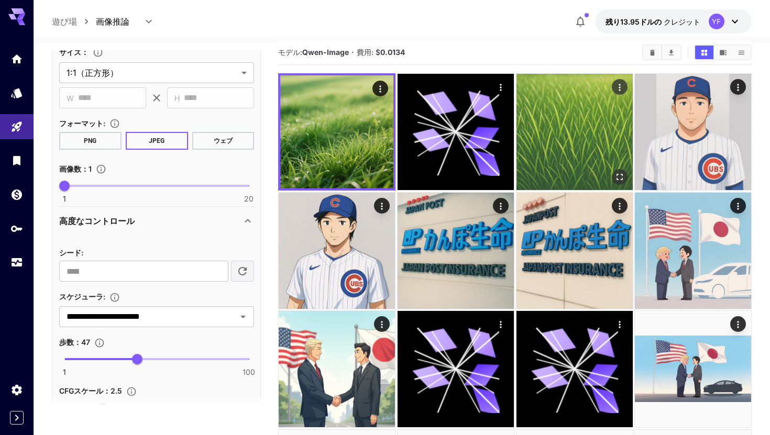
click at [597, 111] on img at bounding box center [575, 132] width 116 height 116
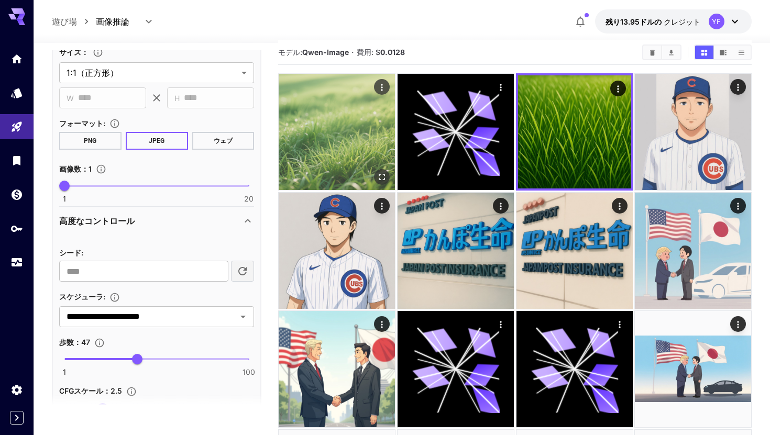
click at [366, 128] on img at bounding box center [337, 132] width 116 height 116
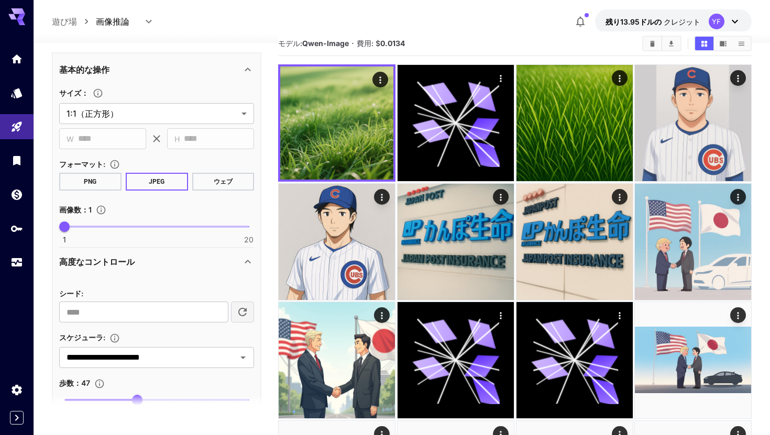
scroll to position [270, 0]
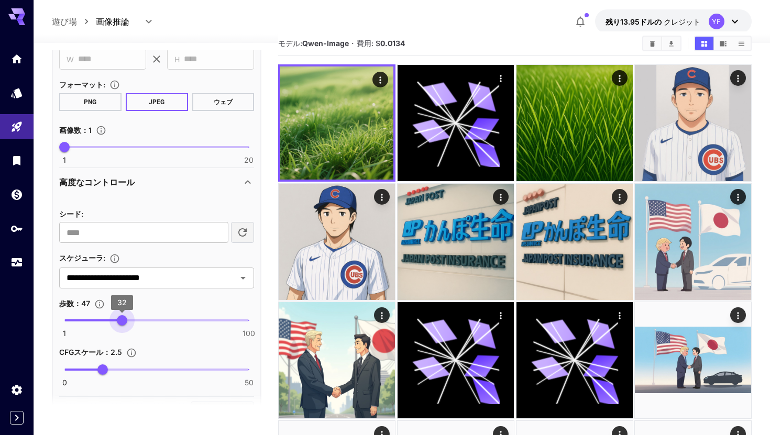
drag, startPoint x: 135, startPoint y: 315, endPoint x: 122, endPoint y: 313, distance: 13.3
click at [122, 315] on span "32" at bounding box center [122, 320] width 10 height 10
type input "**"
drag, startPoint x: 122, startPoint y: 313, endPoint x: 128, endPoint y: 317, distance: 7.7
click at [128, 317] on span "35" at bounding box center [128, 320] width 10 height 10
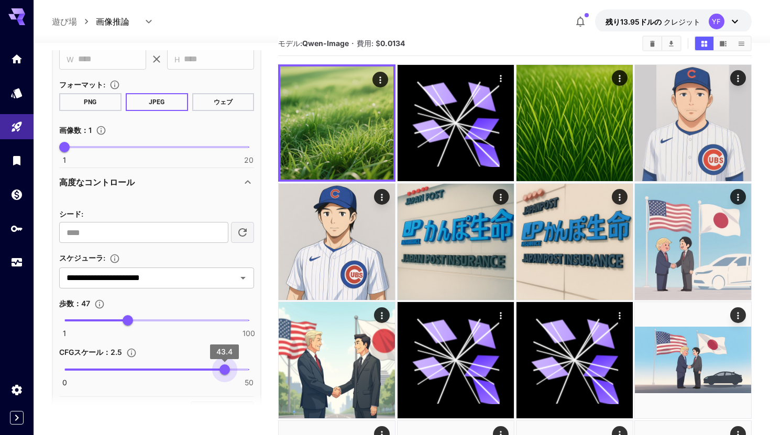
type input "****"
drag, startPoint x: 105, startPoint y: 365, endPoint x: 227, endPoint y: 365, distance: 122.6
click at [227, 365] on span "33.1" at bounding box center [227, 370] width 10 height 10
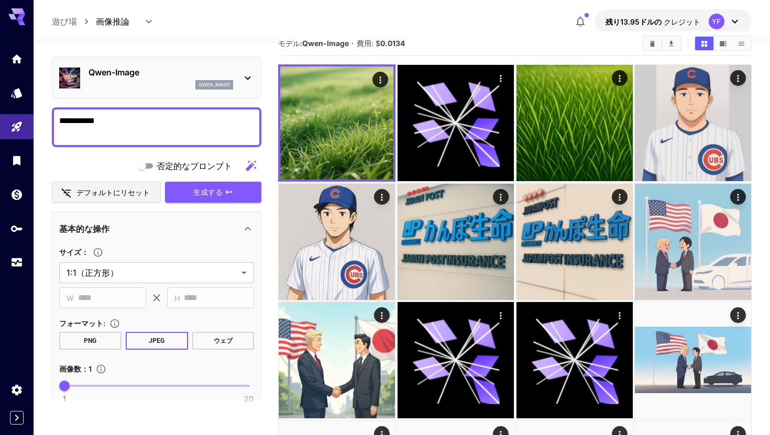
scroll to position [0, 0]
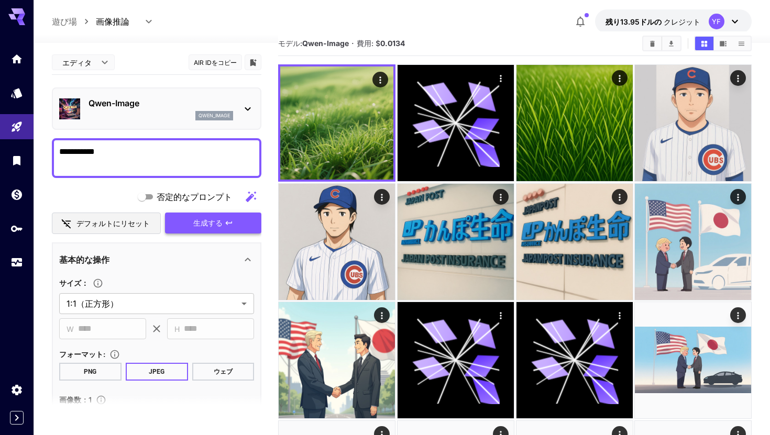
click at [187, 229] on button "生成する" at bounding box center [213, 223] width 96 height 21
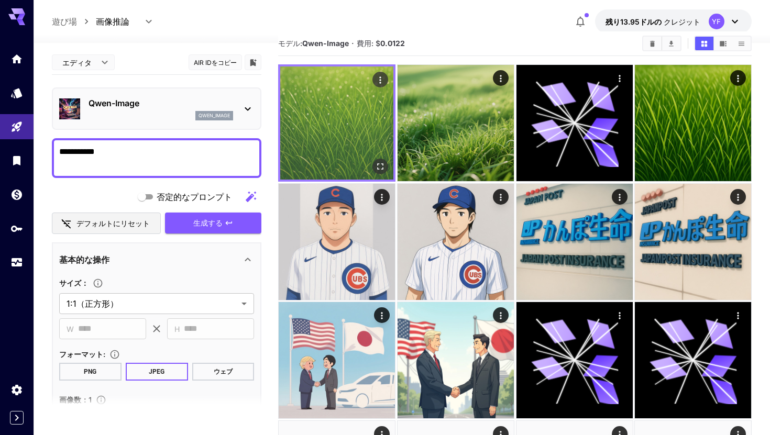
click at [329, 142] on img at bounding box center [336, 123] width 113 height 113
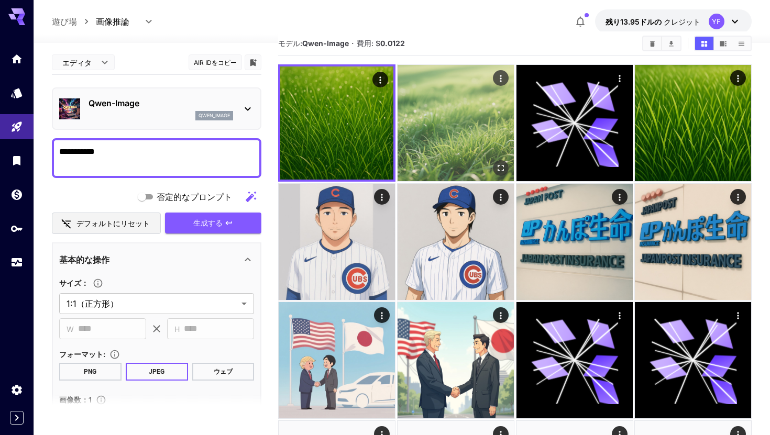
click at [445, 140] on img at bounding box center [456, 123] width 116 height 116
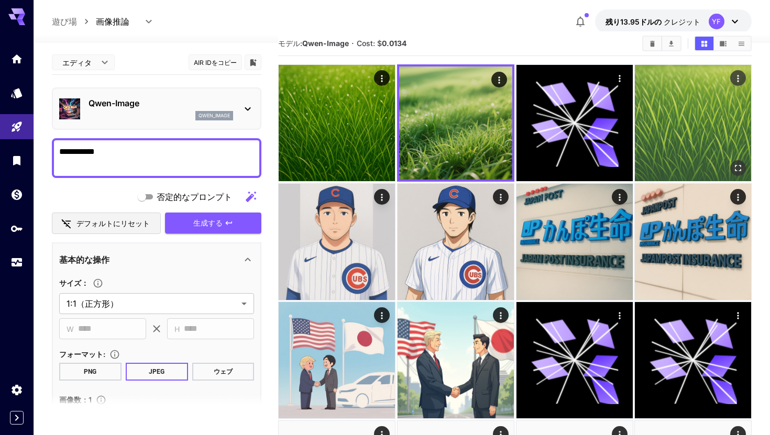
click at [684, 116] on img at bounding box center [693, 123] width 116 height 116
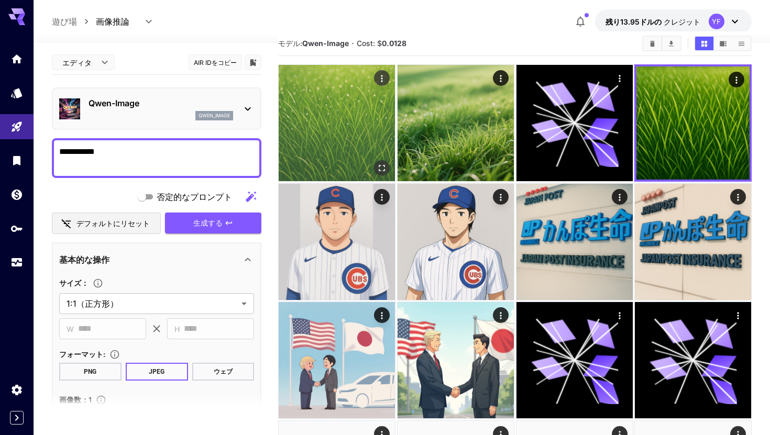
click at [337, 126] on img at bounding box center [337, 123] width 116 height 116
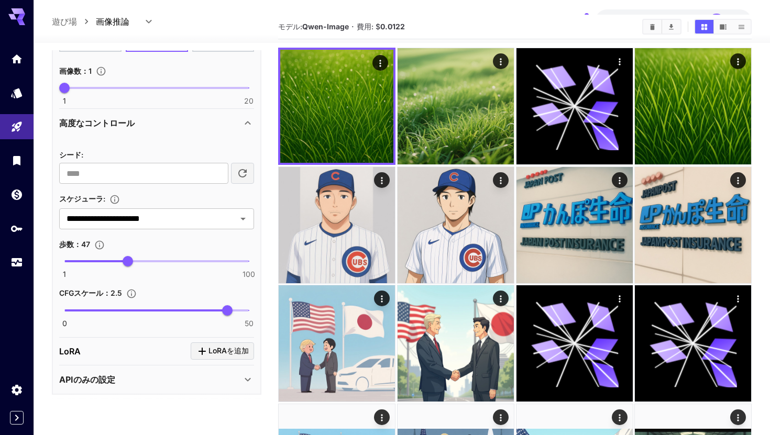
scroll to position [41, 0]
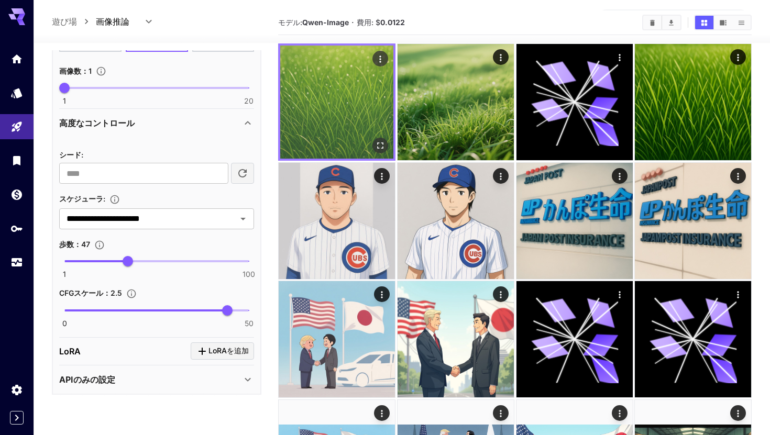
click at [341, 104] on img at bounding box center [336, 102] width 113 height 113
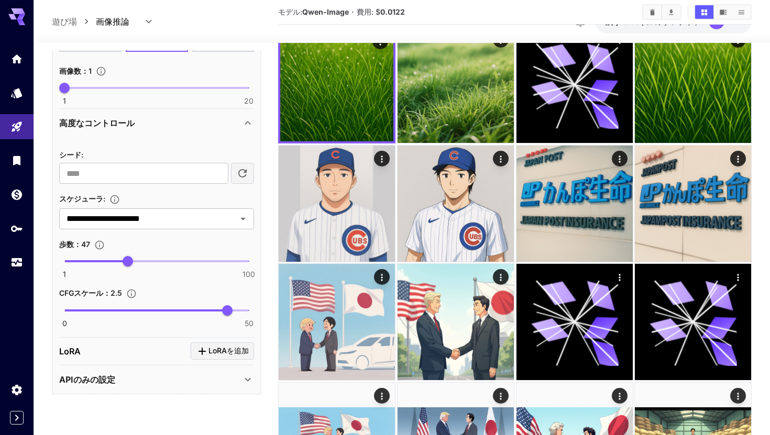
scroll to position [60, 0]
